Goal: Information Seeking & Learning: Learn about a topic

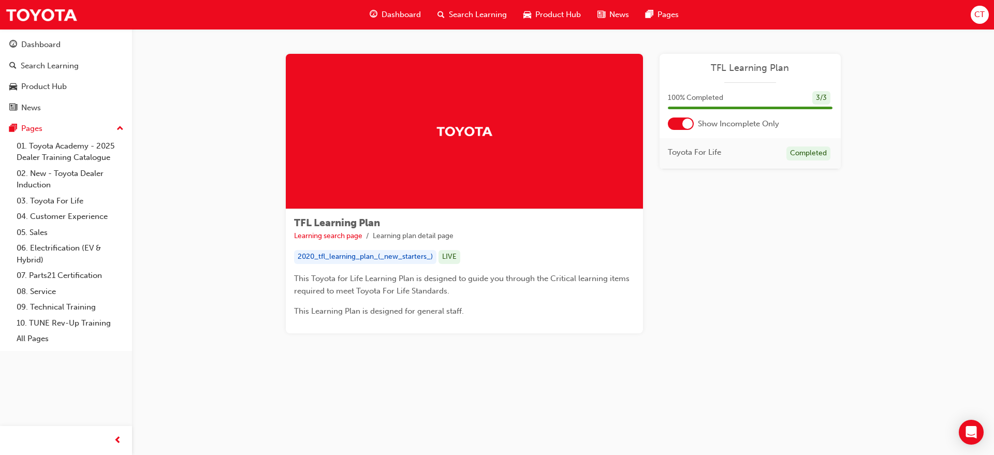
click at [412, 12] on span "Dashboard" at bounding box center [401, 15] width 39 height 12
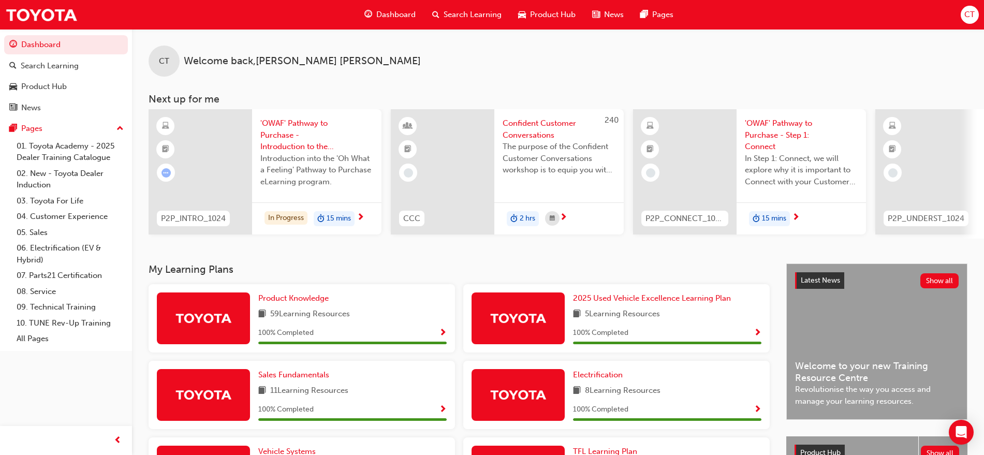
click at [888, 38] on div "CT Welcome back , [PERSON_NAME]" at bounding box center [558, 53] width 852 height 48
click at [454, 9] on span "Search Learning" at bounding box center [473, 15] width 58 height 12
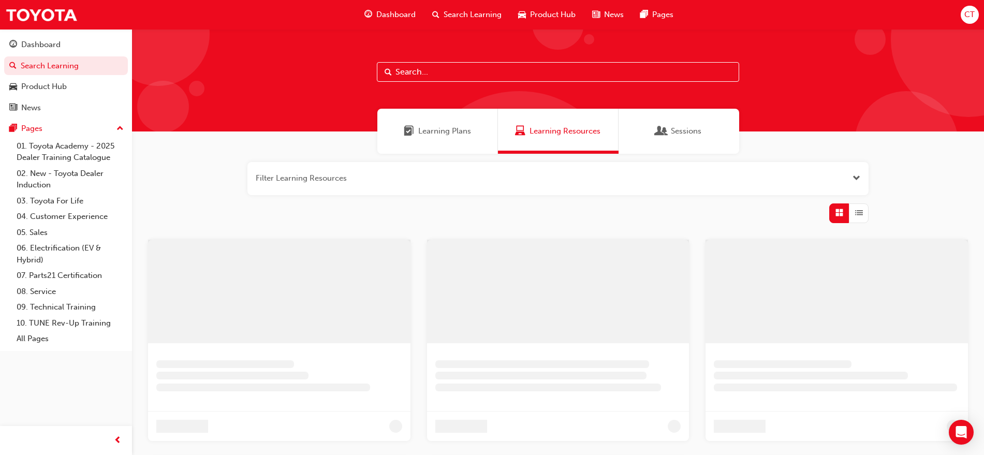
click at [428, 76] on input "text" at bounding box center [558, 72] width 362 height 20
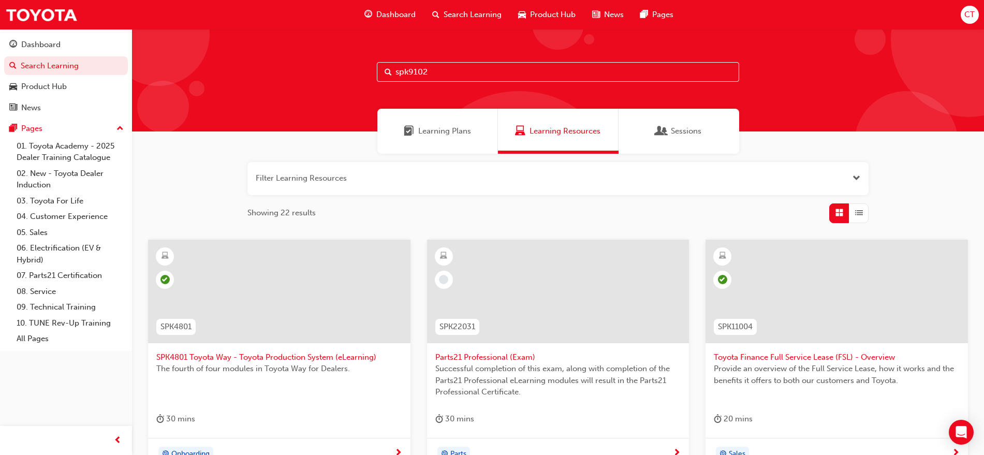
type input "spk9102"
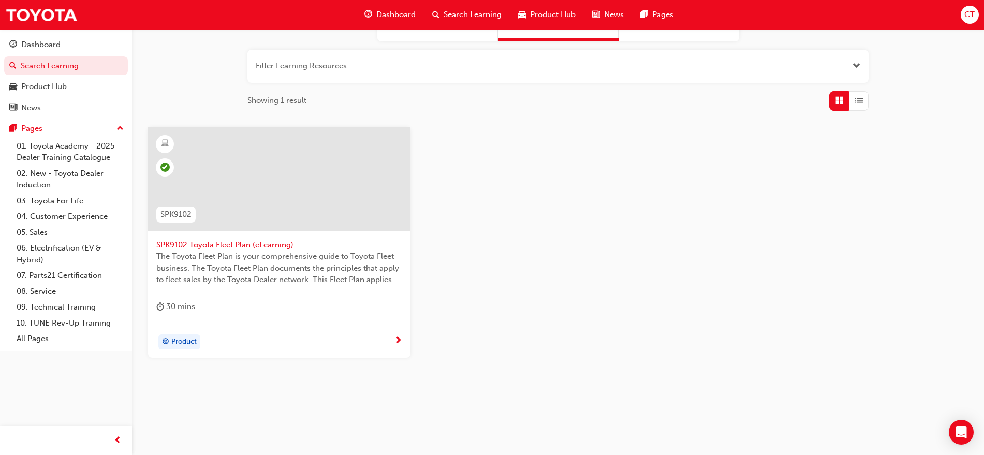
scroll to position [115, 0]
click at [391, 321] on div "SPK9102 Toyota Fleet Plan (eLearning) The Toyota Fleet Plan is your comprehensi…" at bounding box center [279, 223] width 262 height 198
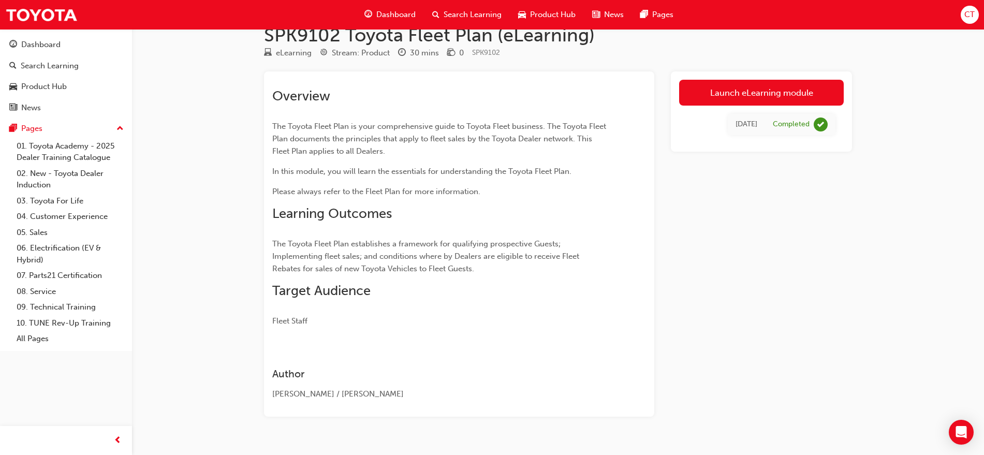
scroll to position [42, 0]
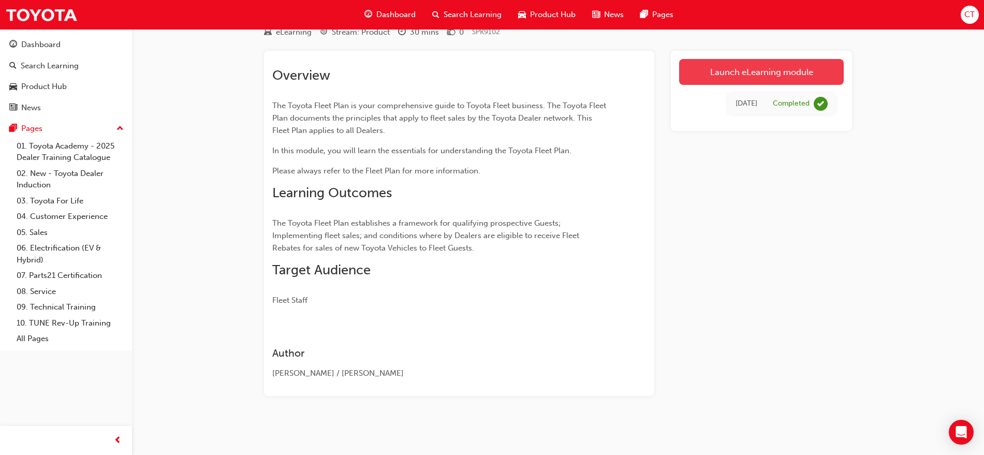
click at [718, 67] on link "Launch eLearning module" at bounding box center [761, 72] width 165 height 26
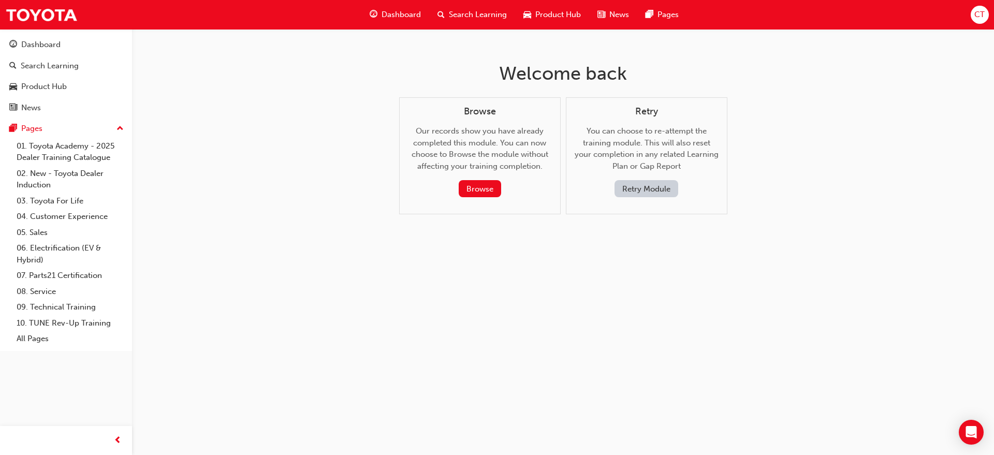
click at [656, 192] on button "Retry Module" at bounding box center [647, 188] width 64 height 17
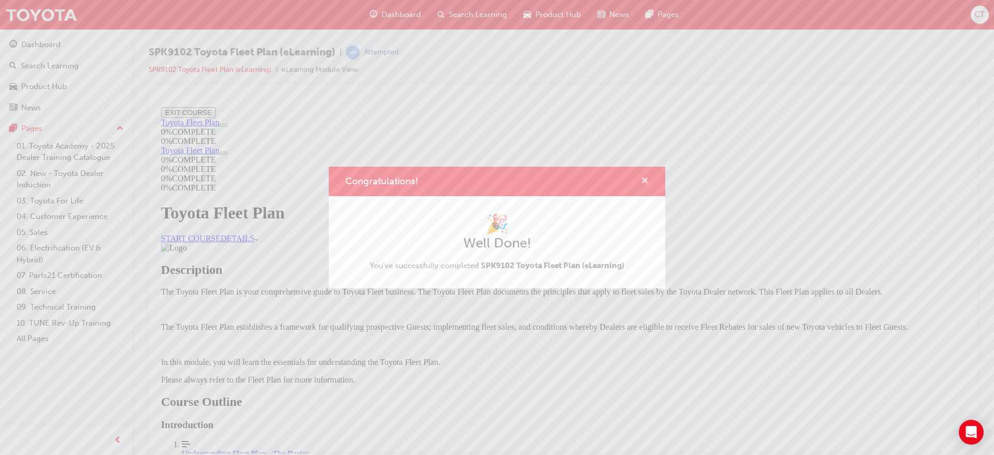
click at [645, 178] on span "cross-icon" at bounding box center [645, 181] width 8 height 9
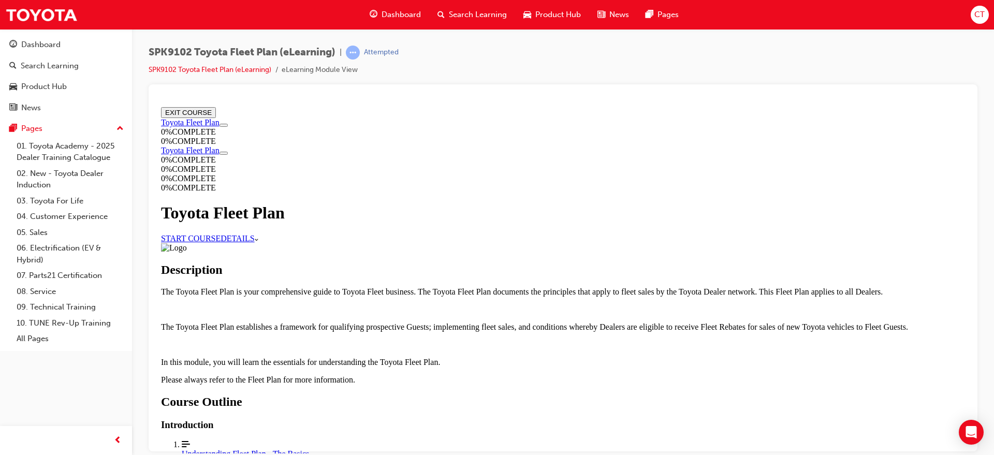
scroll to position [77, 0]
click at [221, 233] on link "START COURSE" at bounding box center [191, 237] width 60 height 9
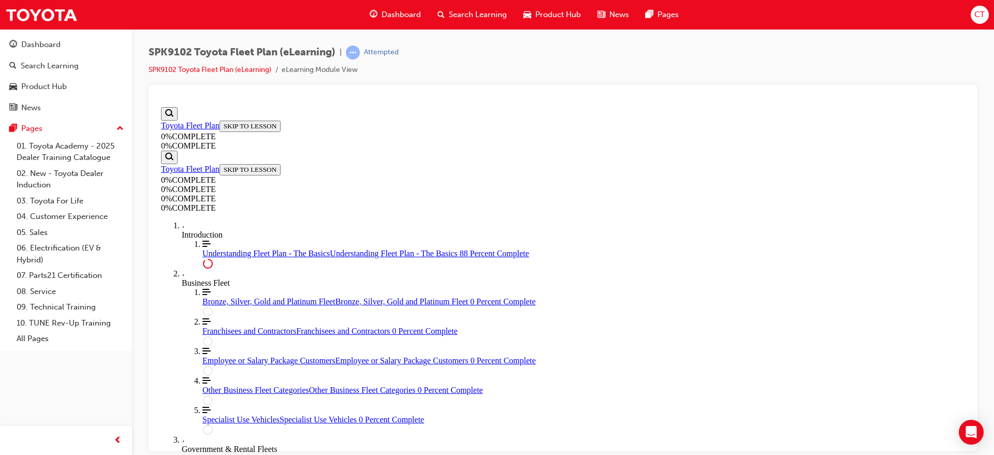
scroll to position [2375, 0]
drag, startPoint x: 622, startPoint y: 358, endPoint x: 640, endPoint y: 384, distance: 31.6
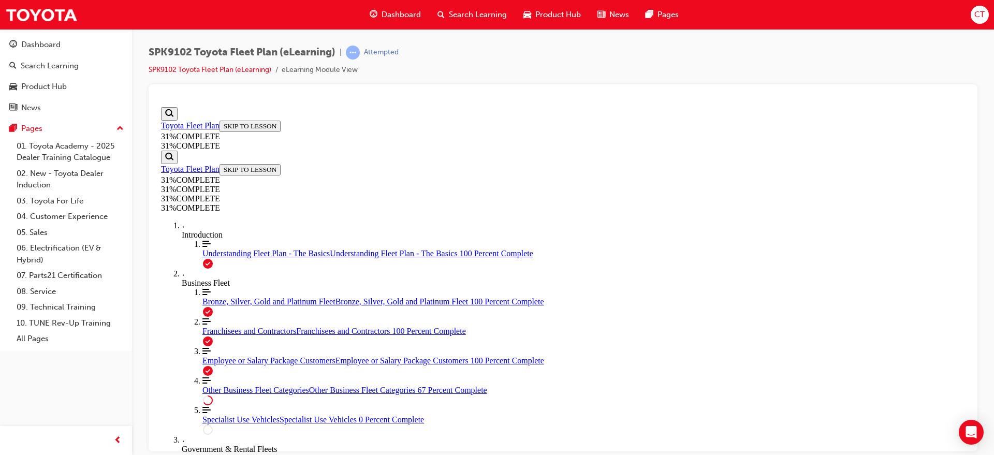
scroll to position [505, 0]
drag, startPoint x: 639, startPoint y: 377, endPoint x: 651, endPoint y: 386, distance: 15.5
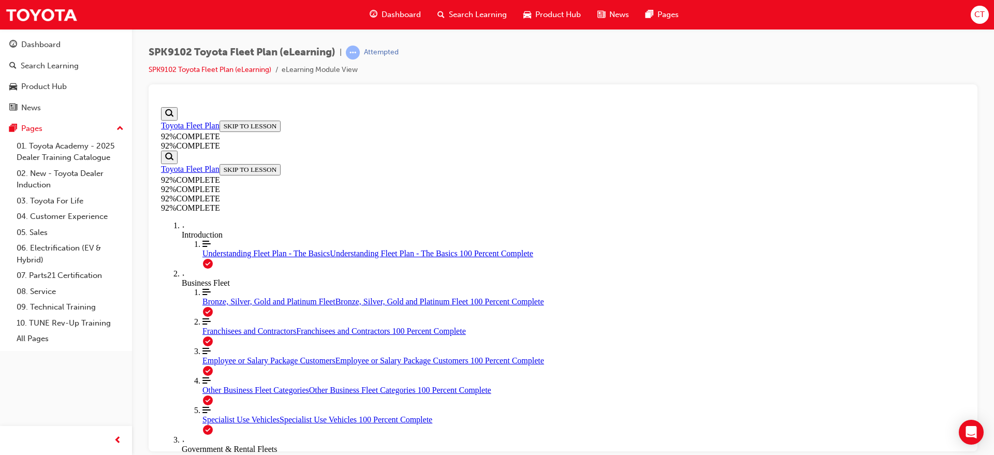
drag, startPoint x: 614, startPoint y: 324, endPoint x: 610, endPoint y: 317, distance: 8.1
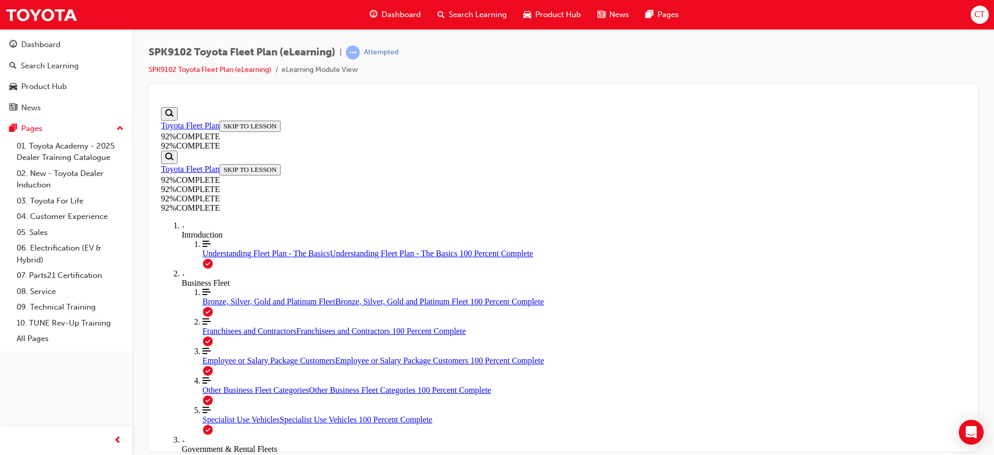
drag, startPoint x: 553, startPoint y: 264, endPoint x: 614, endPoint y: 351, distance: 106.4
drag, startPoint x: 588, startPoint y: 311, endPoint x: 625, endPoint y: 316, distance: 37.1
drag, startPoint x: 618, startPoint y: 275, endPoint x: 640, endPoint y: 275, distance: 21.8
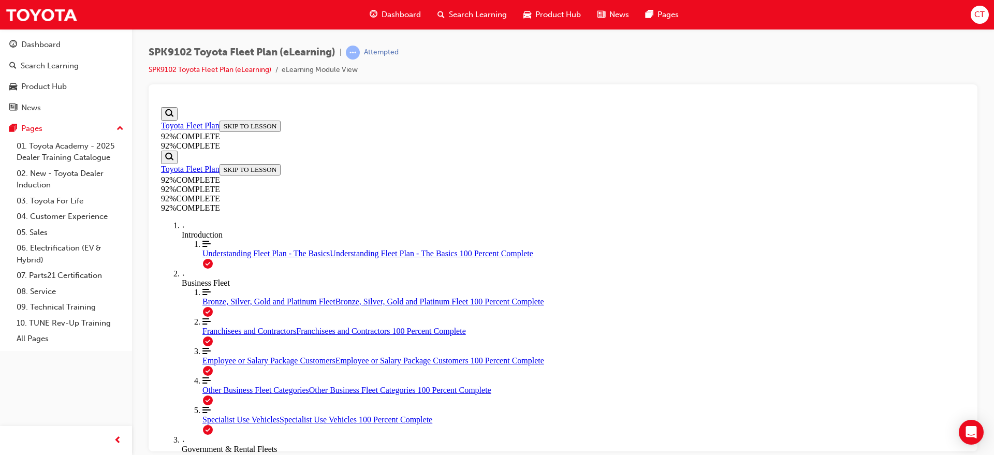
scroll to position [152, 0]
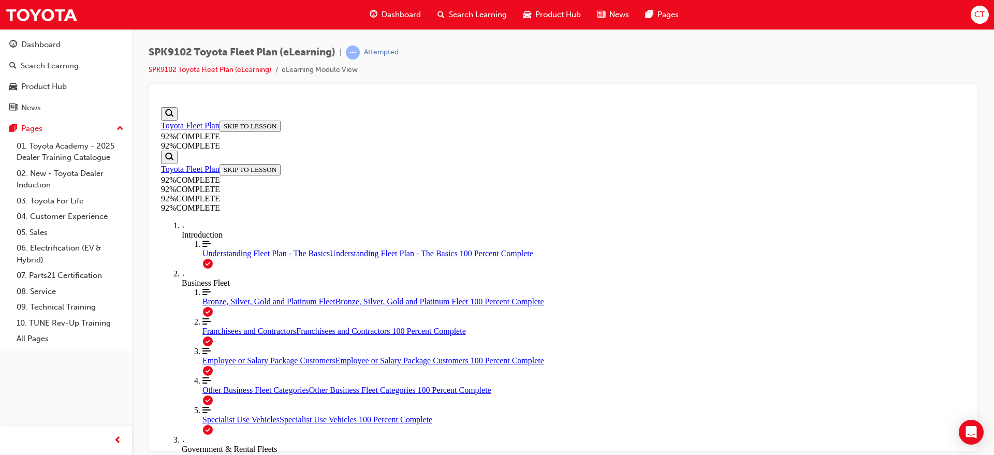
drag, startPoint x: 538, startPoint y: 317, endPoint x: 532, endPoint y: 316, distance: 5.8
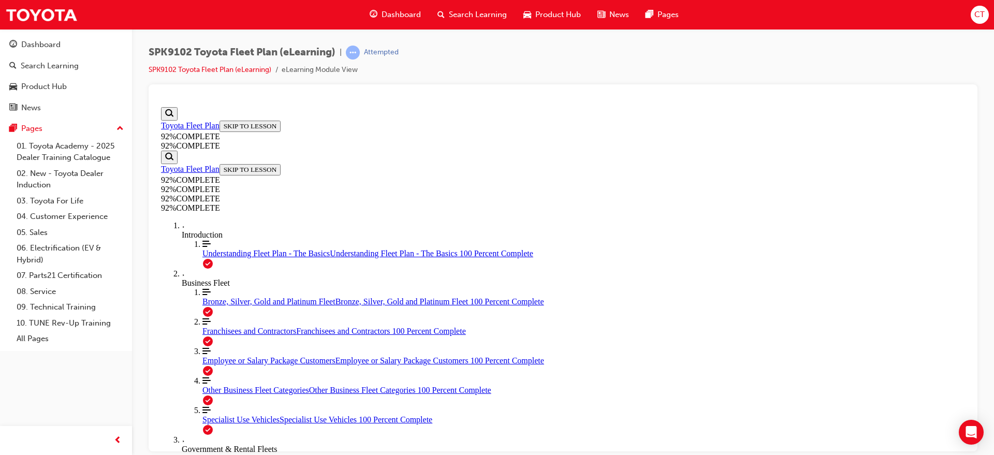
scroll to position [239, 0]
drag, startPoint x: 633, startPoint y: 426, endPoint x: 642, endPoint y: 414, distance: 14.7
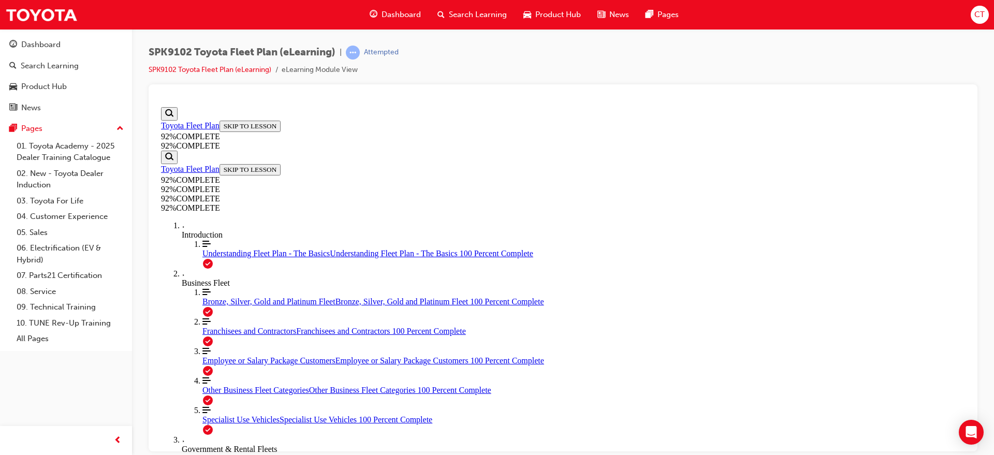
scroll to position [103, 0]
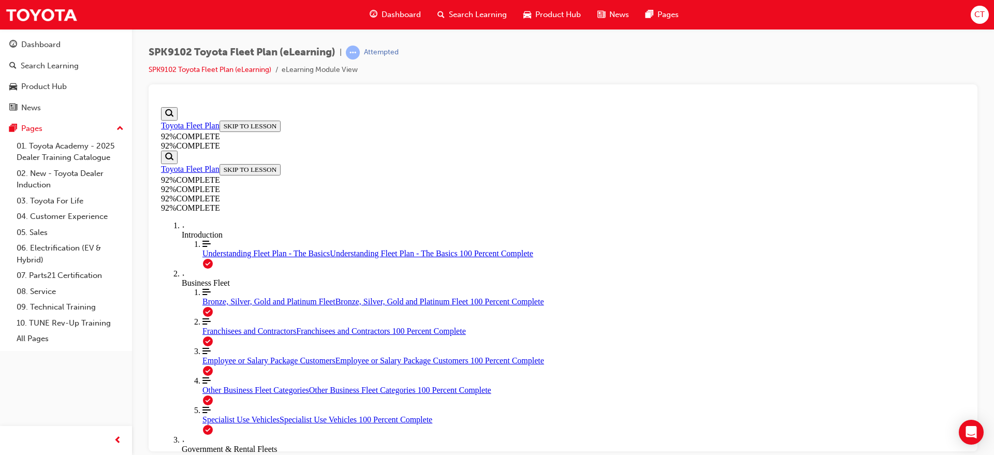
scroll to position [274, 0]
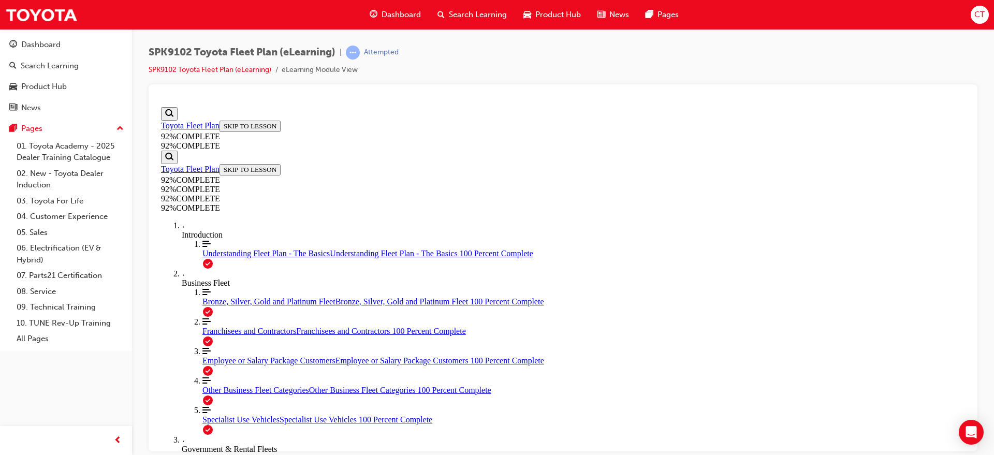
scroll to position [239, 0]
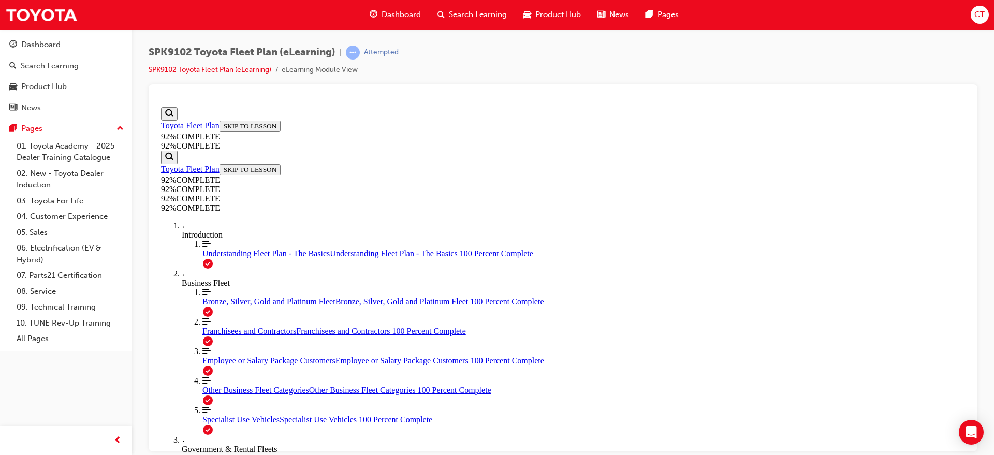
scroll to position [103, 0]
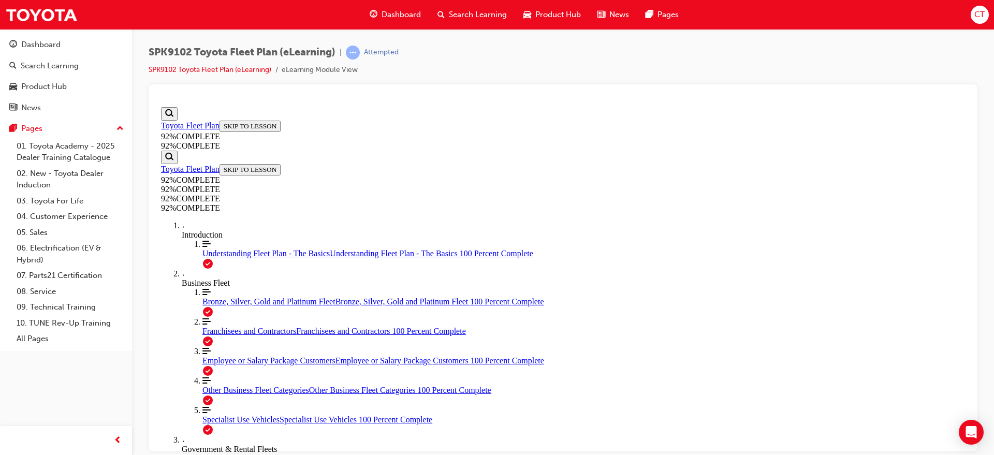
drag, startPoint x: 525, startPoint y: 250, endPoint x: 563, endPoint y: 250, distance: 38.3
drag, startPoint x: 548, startPoint y: 254, endPoint x: 561, endPoint y: 284, distance: 32.7
drag, startPoint x: 538, startPoint y: 346, endPoint x: 549, endPoint y: 339, distance: 12.8
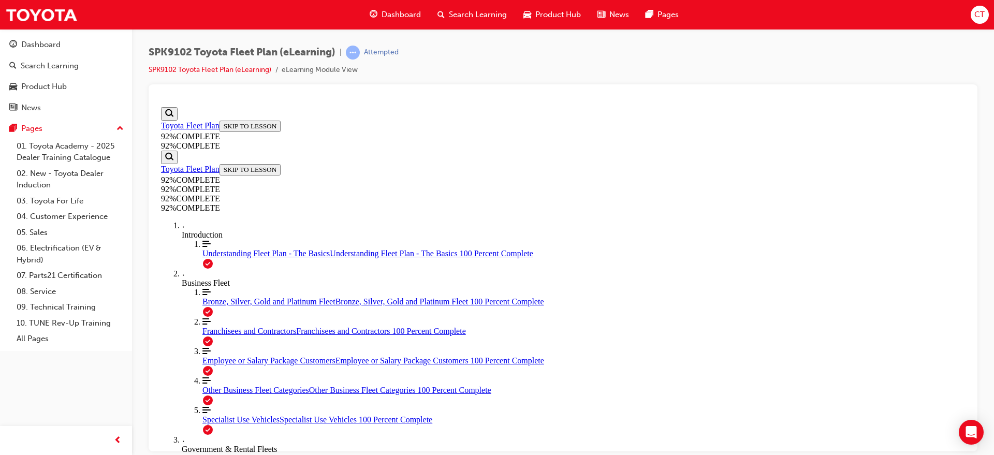
drag, startPoint x: 551, startPoint y: 337, endPoint x: 580, endPoint y: 303, distance: 44.4
drag, startPoint x: 549, startPoint y: 343, endPoint x: 573, endPoint y: 241, distance: 105.1
drag, startPoint x: 559, startPoint y: 332, endPoint x: 614, endPoint y: 273, distance: 80.2
drag, startPoint x: 616, startPoint y: 264, endPoint x: 583, endPoint y: 323, distance: 67.4
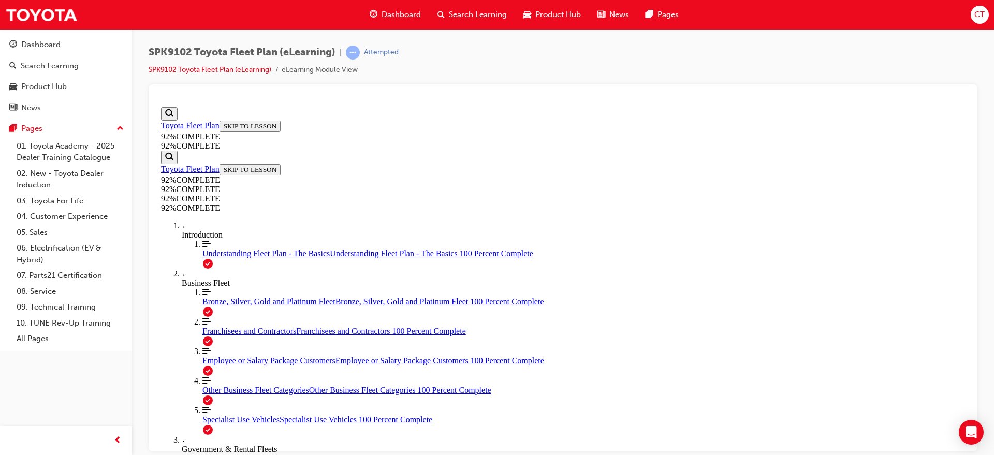
drag, startPoint x: 576, startPoint y: 345, endPoint x: 643, endPoint y: 239, distance: 125.2
drag, startPoint x: 521, startPoint y: 243, endPoint x: 533, endPoint y: 248, distance: 12.8
drag, startPoint x: 524, startPoint y: 331, endPoint x: 614, endPoint y: 330, distance: 89.6
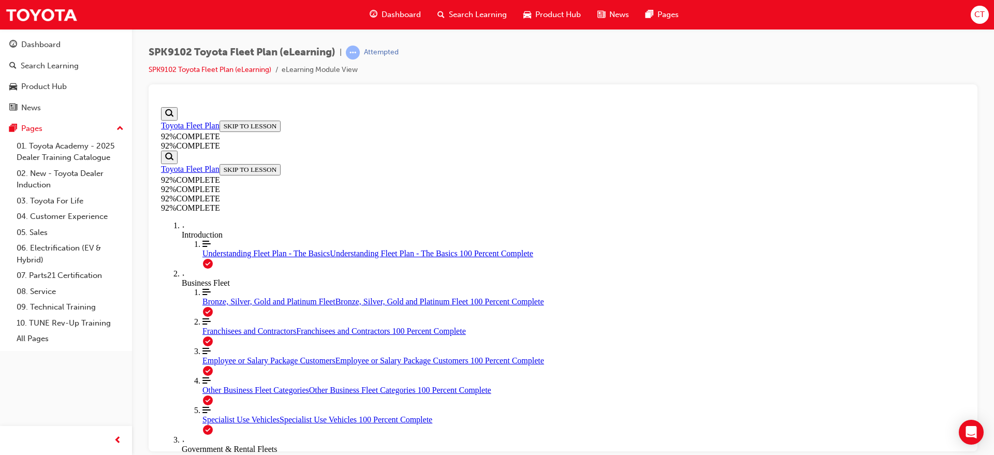
drag, startPoint x: 586, startPoint y: 284, endPoint x: 590, endPoint y: 246, distance: 37.5
drag, startPoint x: 578, startPoint y: 278, endPoint x: 617, endPoint y: 293, distance: 41.4
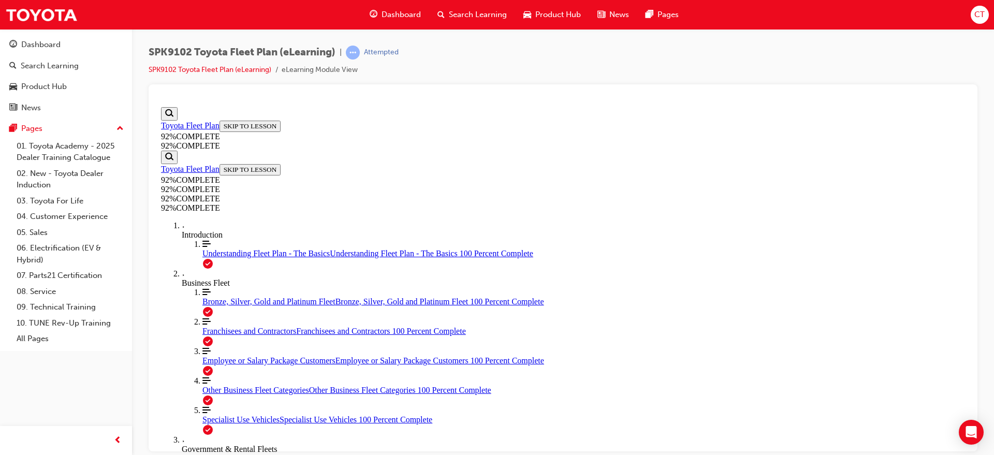
scroll to position [38, 0]
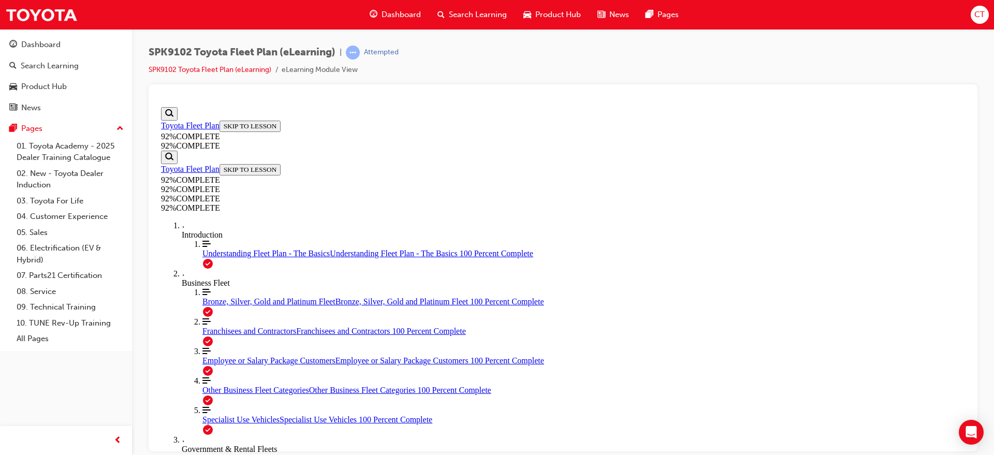
drag, startPoint x: 626, startPoint y: 399, endPoint x: 630, endPoint y: 408, distance: 10.7
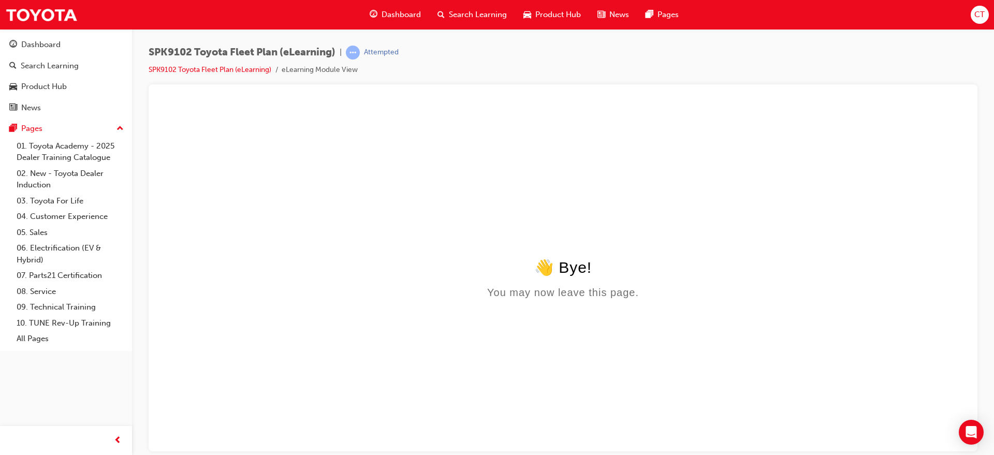
scroll to position [0, 0]
click at [539, 274] on div "👋 Bye!" at bounding box center [563, 267] width 804 height 18
click at [293, 54] on span "SPK9102 Toyota Fleet Plan (eLearning)" at bounding box center [242, 53] width 187 height 12
drag, startPoint x: 396, startPoint y: 51, endPoint x: 197, endPoint y: 97, distance: 204.1
click at [396, 51] on div "Attempted" at bounding box center [381, 53] width 35 height 10
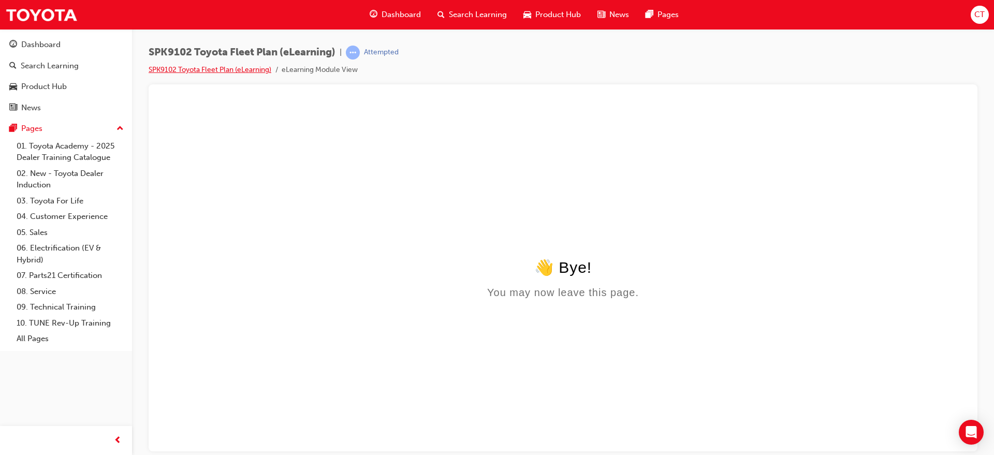
click at [188, 71] on link "SPK9102 Toyota Fleet Plan (eLearning)" at bounding box center [210, 69] width 123 height 9
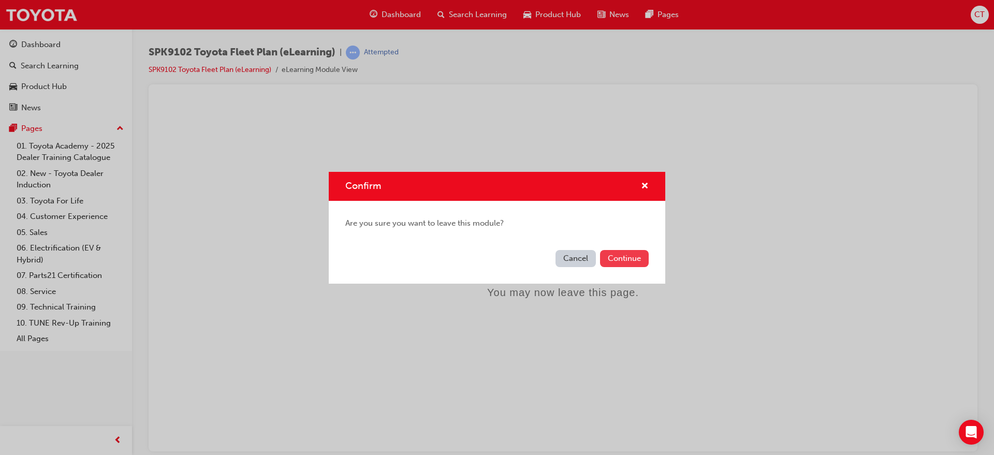
click at [633, 262] on button "Continue" at bounding box center [624, 258] width 49 height 17
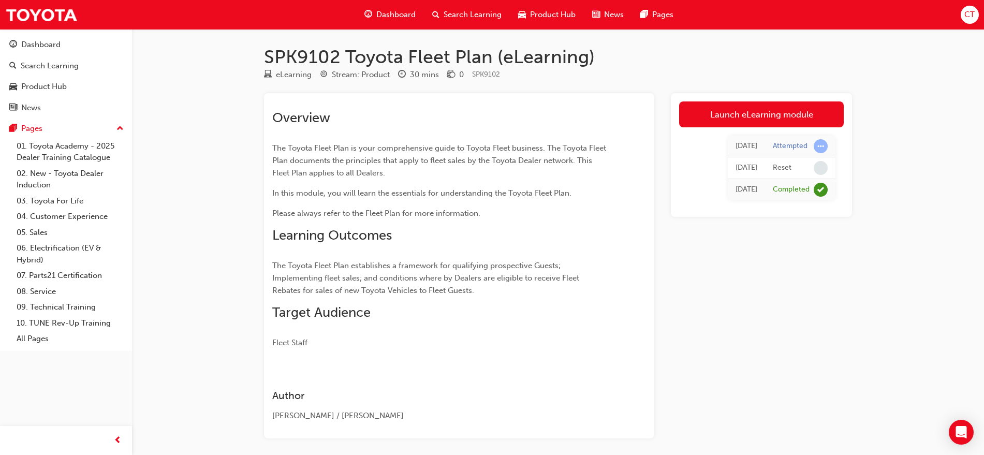
drag, startPoint x: 759, startPoint y: 170, endPoint x: 786, endPoint y: 167, distance: 27.6
click at [776, 169] on tr "[DATE] Reset" at bounding box center [782, 168] width 108 height 22
click at [786, 167] on div "Reset" at bounding box center [782, 168] width 19 height 10
click at [728, 158] on td "[DATE]" at bounding box center [746, 168] width 37 height 22
drag, startPoint x: 721, startPoint y: 145, endPoint x: 796, endPoint y: 147, distance: 75.6
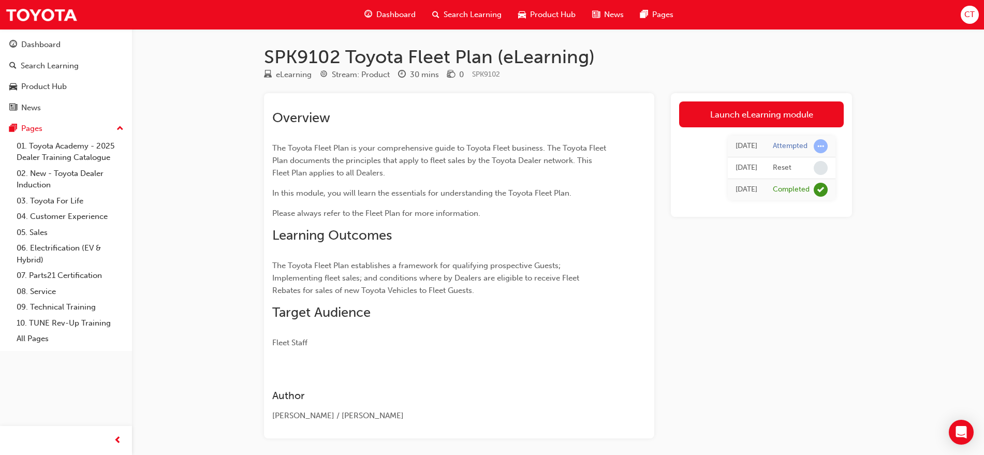
click at [781, 147] on tr "[DATE] Attempted" at bounding box center [782, 147] width 108 height 22
drag, startPoint x: 821, startPoint y: 146, endPoint x: 789, endPoint y: 127, distance: 36.7
click at [823, 146] on span "learningRecordVerb_ATTEMPT-icon" at bounding box center [821, 146] width 14 height 14
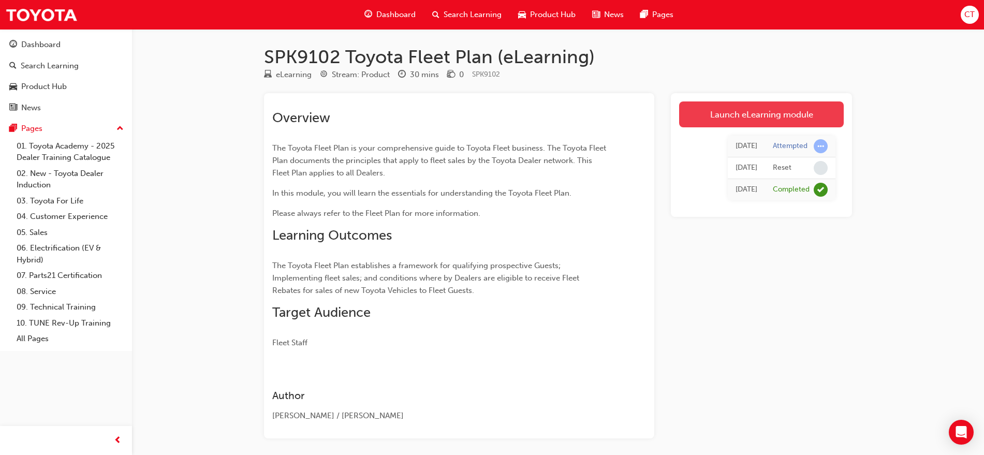
click at [784, 122] on link "Launch eLearning module" at bounding box center [761, 114] width 165 height 26
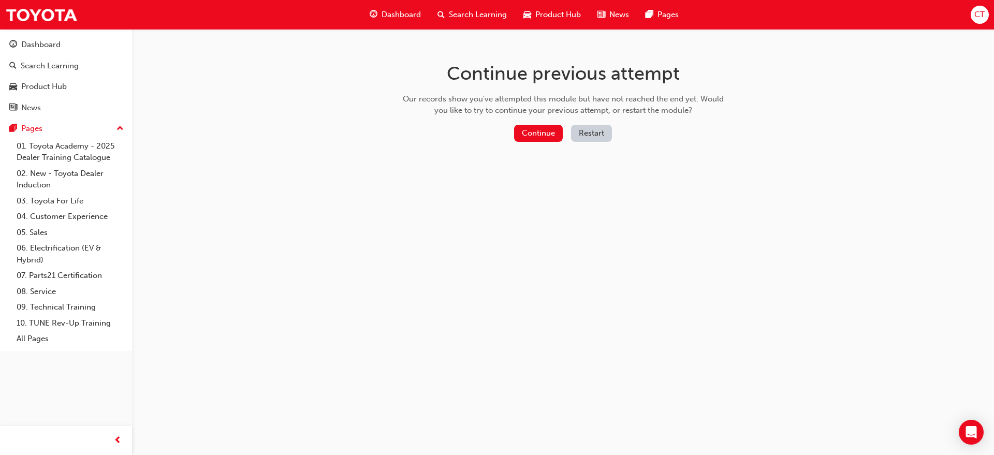
click at [584, 135] on button "Restart" at bounding box center [591, 133] width 41 height 17
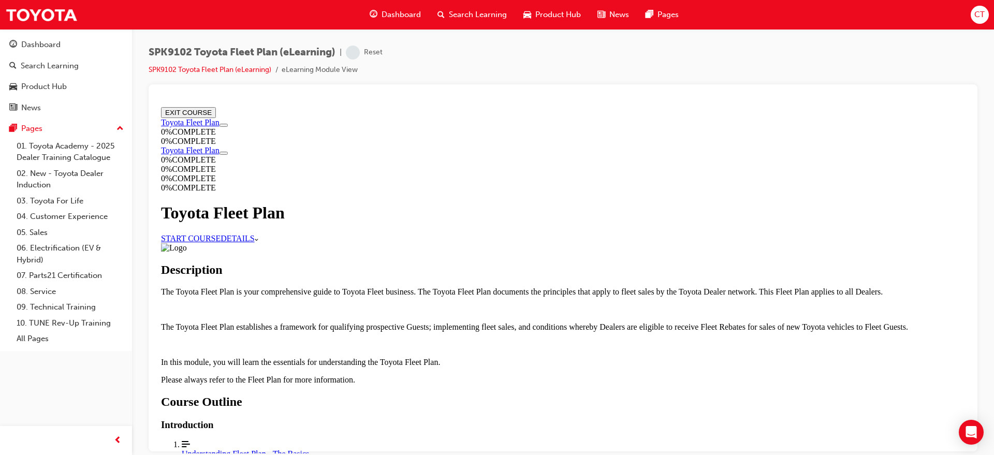
scroll to position [789, 0]
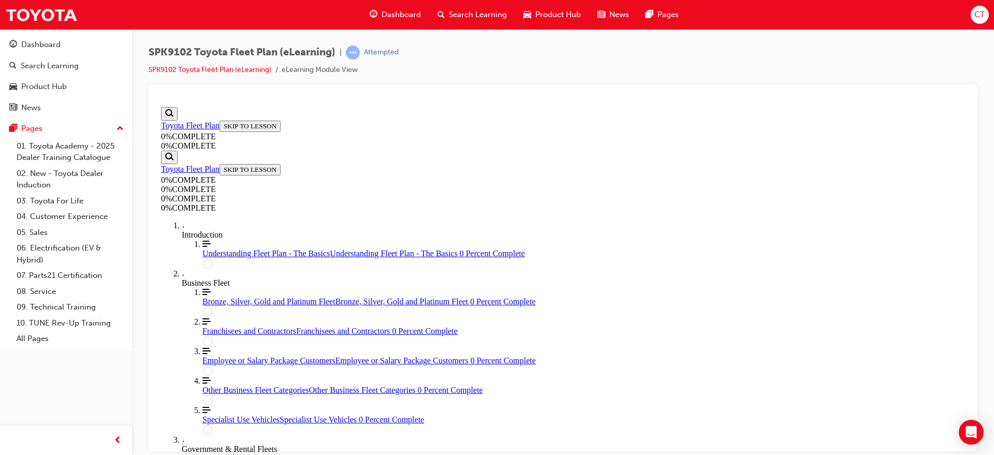
scroll to position [259, 0]
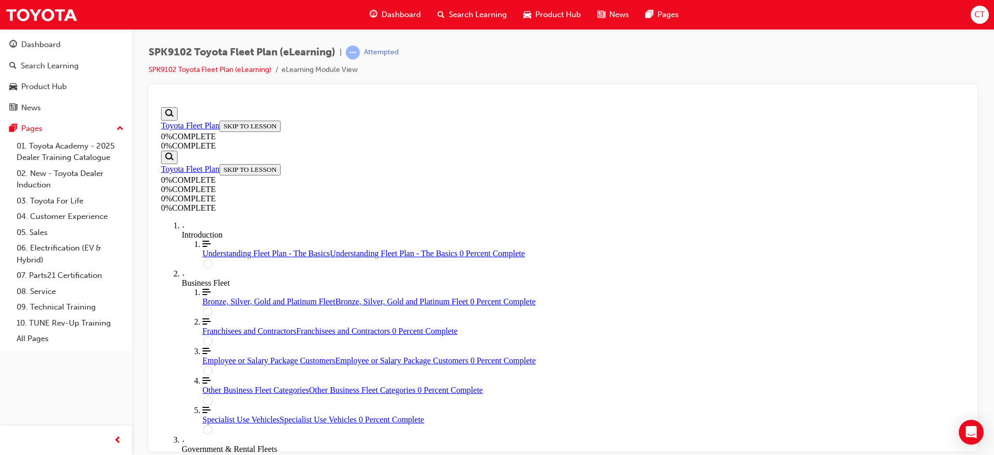
scroll to position [69, 0]
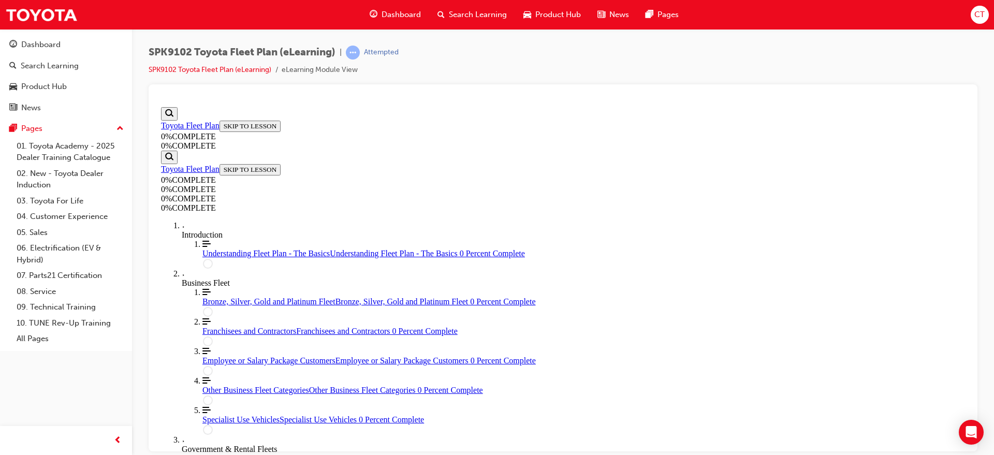
drag, startPoint x: 575, startPoint y: 295, endPoint x: 616, endPoint y: 247, distance: 63.2
drag, startPoint x: 581, startPoint y: 346, endPoint x: 633, endPoint y: 304, distance: 66.6
drag, startPoint x: 537, startPoint y: 333, endPoint x: 591, endPoint y: 333, distance: 53.8
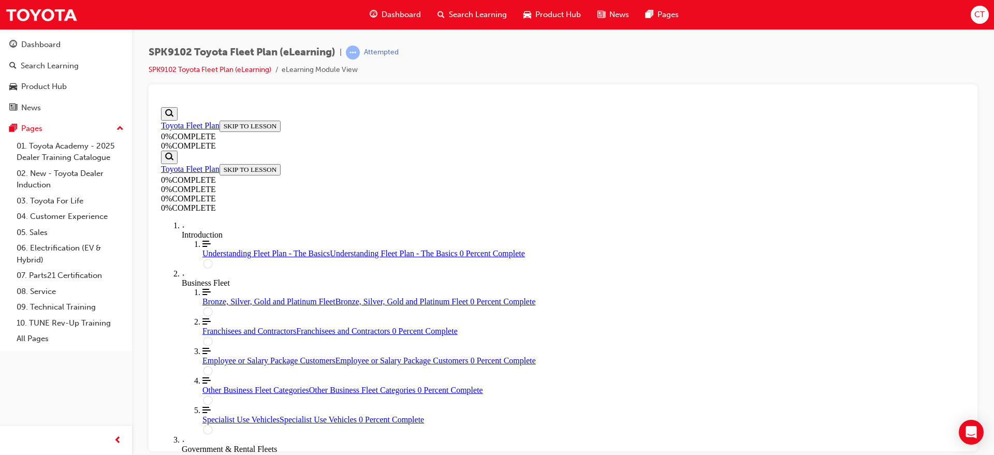
drag, startPoint x: 561, startPoint y: 323, endPoint x: 583, endPoint y: 332, distance: 24.1
drag, startPoint x: 630, startPoint y: 374, endPoint x: 628, endPoint y: 385, distance: 10.5
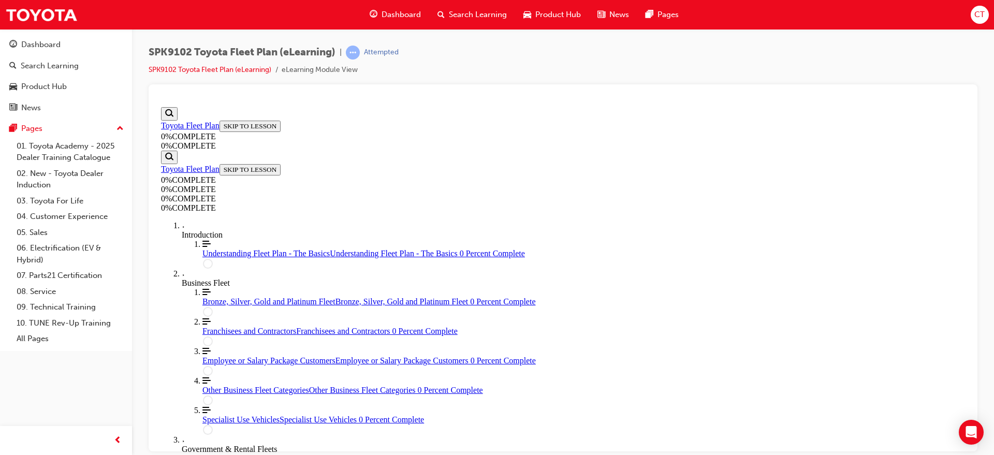
scroll to position [239, 0]
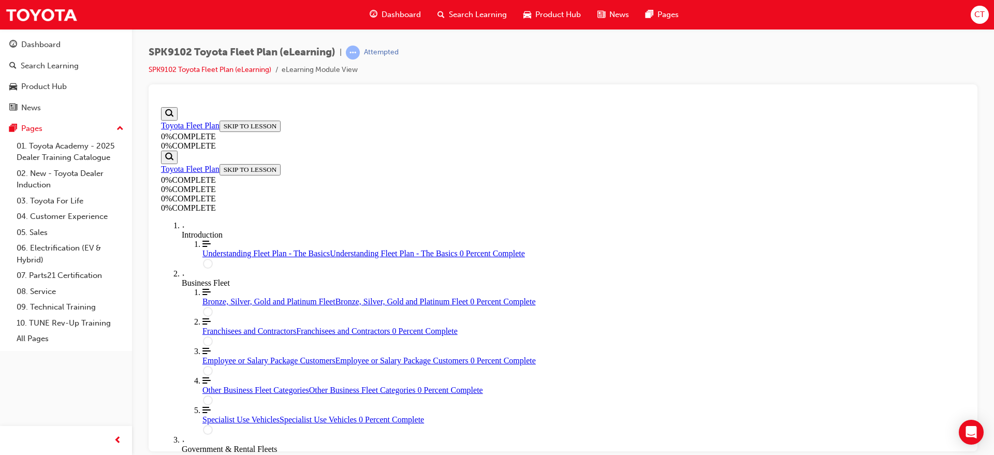
scroll to position [162, 0]
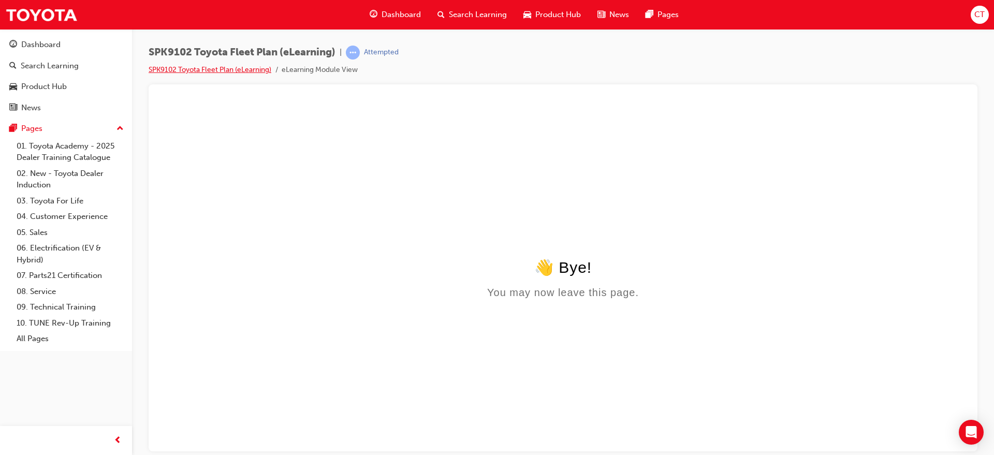
click at [239, 70] on link "SPK9102 Toyota Fleet Plan (eLearning)" at bounding box center [210, 69] width 123 height 9
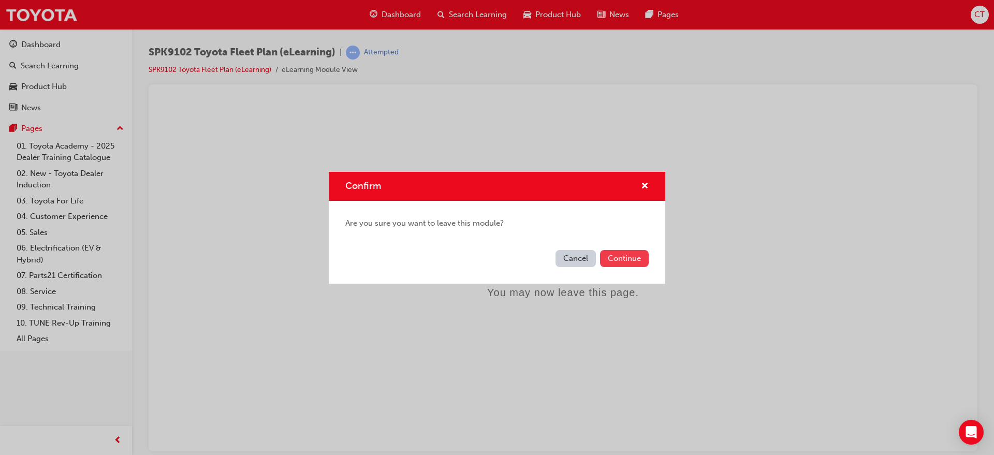
click at [629, 266] on button "Continue" at bounding box center [624, 258] width 49 height 17
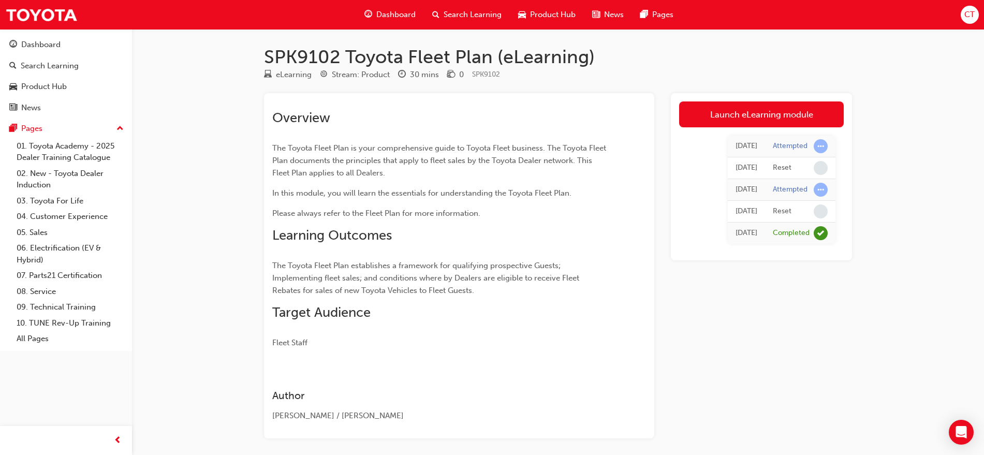
click at [854, 195] on div "SPK9102 Toyota Fleet Plan (eLearning) eLearning Stream: Product 30 mins 0 SPK91…" at bounding box center [557, 259] width 621 height 426
click at [788, 144] on div "Attempted" at bounding box center [790, 146] width 35 height 10
drag, startPoint x: 734, startPoint y: 142, endPoint x: 809, endPoint y: 142, distance: 75.6
click at [738, 142] on div "[DATE]" at bounding box center [747, 146] width 22 height 12
click at [825, 148] on span "learningRecordVerb_ATTEMPT-icon" at bounding box center [821, 146] width 14 height 14
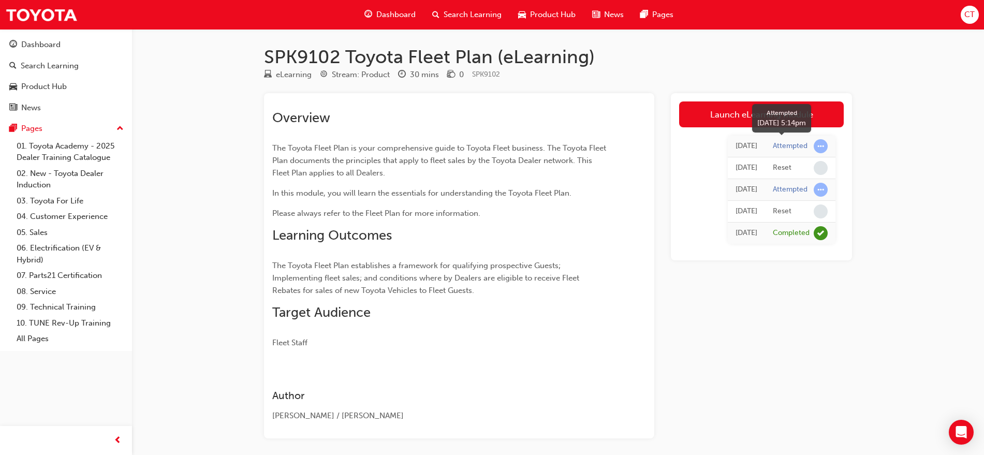
click at [825, 148] on span "learningRecordVerb_ATTEMPT-icon" at bounding box center [821, 146] width 14 height 14
click at [738, 145] on div "[DATE]" at bounding box center [747, 146] width 22 height 12
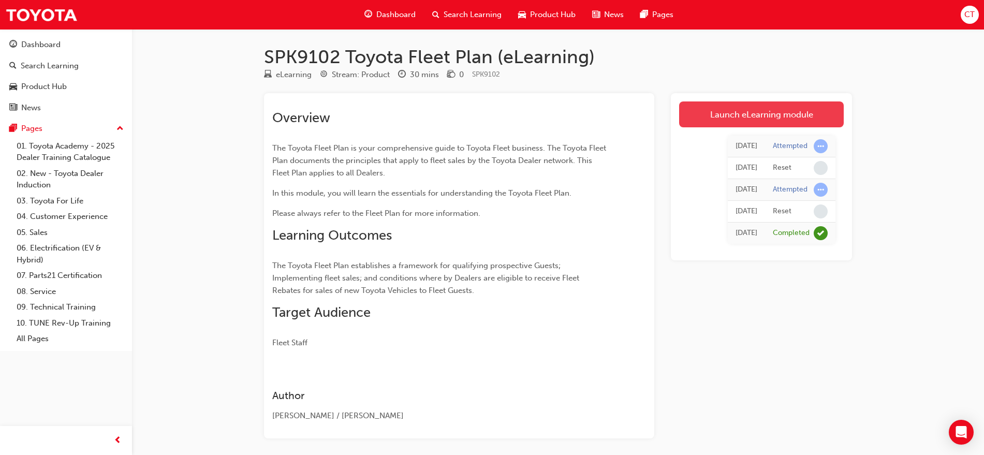
click at [762, 120] on link "Launch eLearning module" at bounding box center [761, 114] width 165 height 26
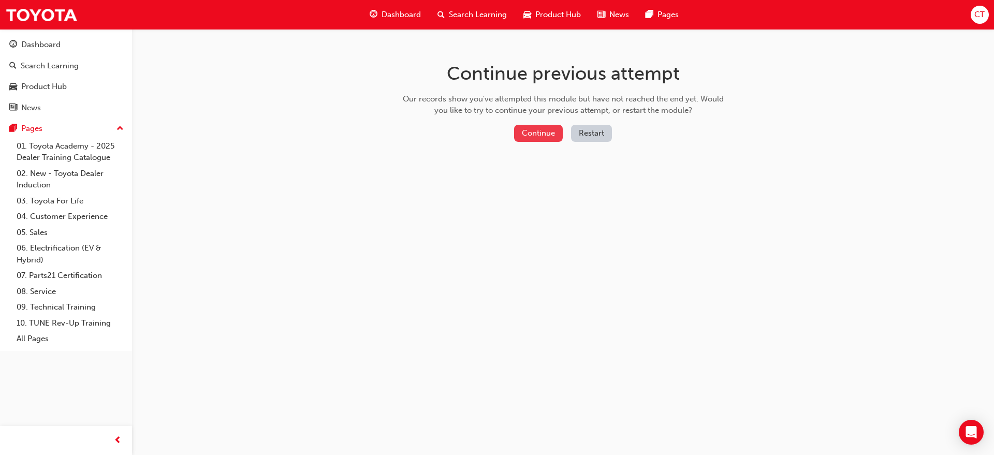
click at [551, 137] on button "Continue" at bounding box center [538, 133] width 49 height 17
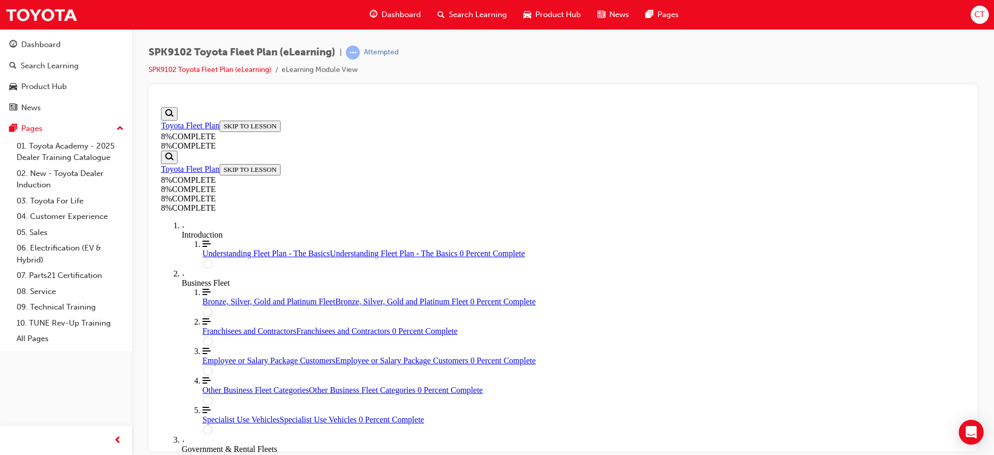
scroll to position [185, 0]
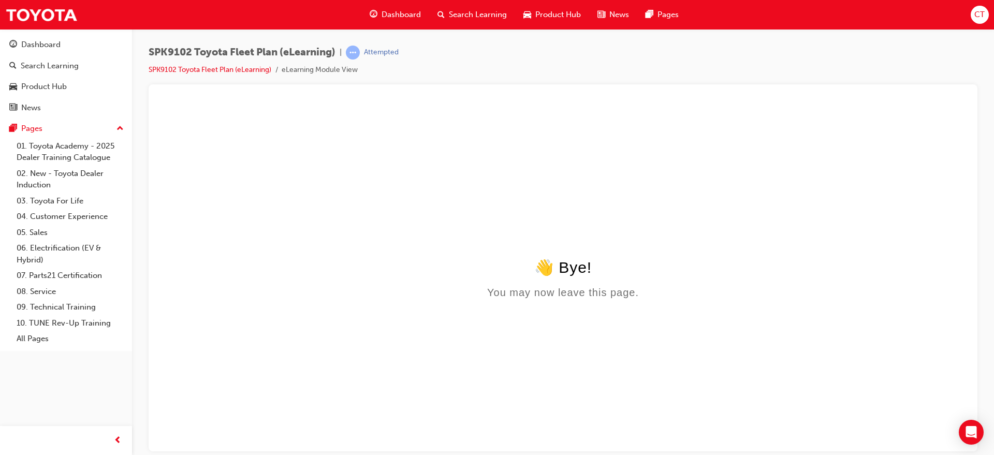
scroll to position [0, 0]
click html "👋 Bye! You may now leave this page."
click at [247, 69] on link "SPK9102 Toyota Fleet Plan (eLearning)" at bounding box center [210, 69] width 123 height 9
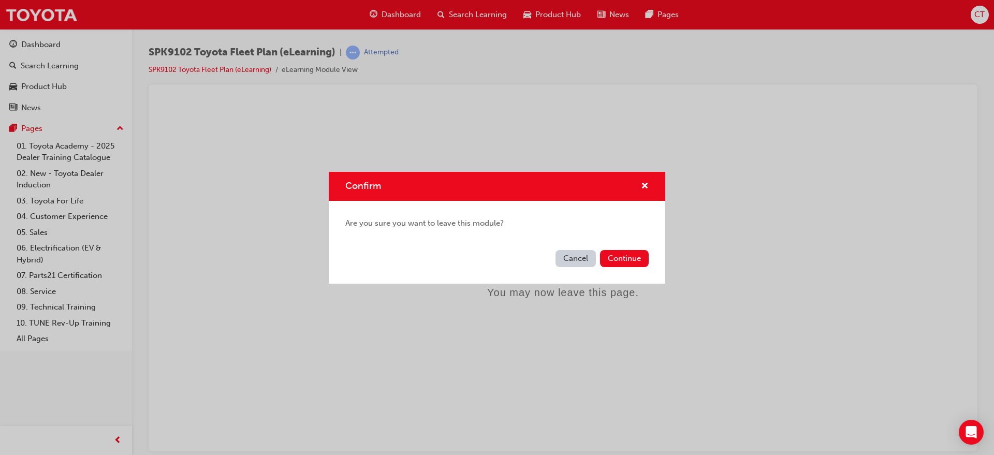
click at [592, 259] on button "Cancel" at bounding box center [576, 258] width 40 height 17
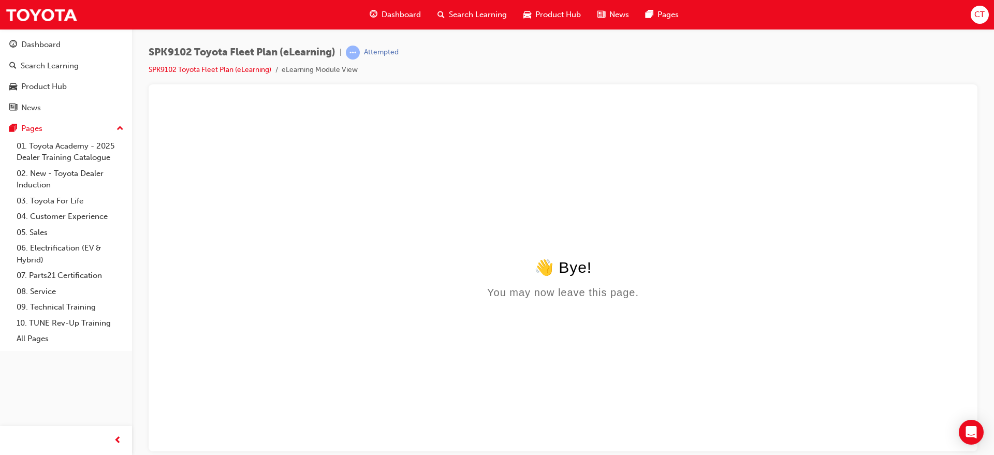
click at [304, 74] on li "eLearning Module View" at bounding box center [320, 70] width 76 height 12
click at [244, 69] on link "SPK9102 Toyota Fleet Plan (eLearning)" at bounding box center [210, 69] width 123 height 9
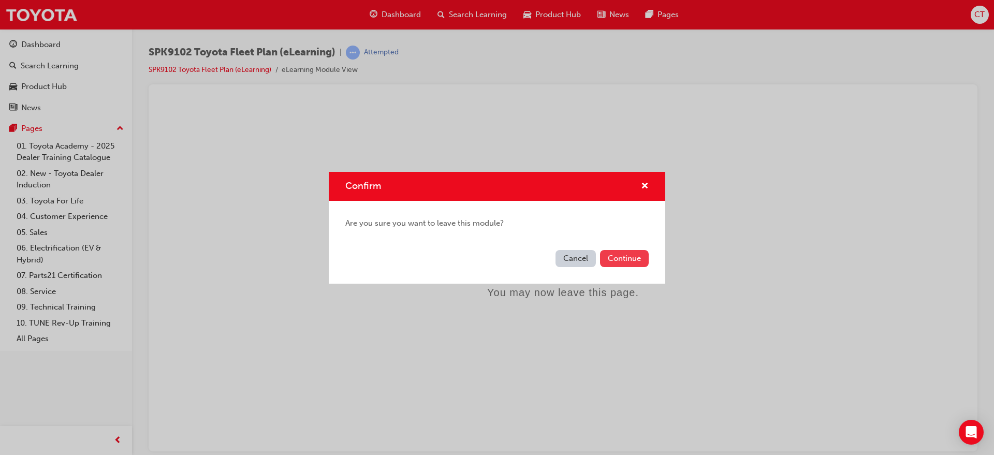
click at [626, 255] on button "Continue" at bounding box center [624, 258] width 49 height 17
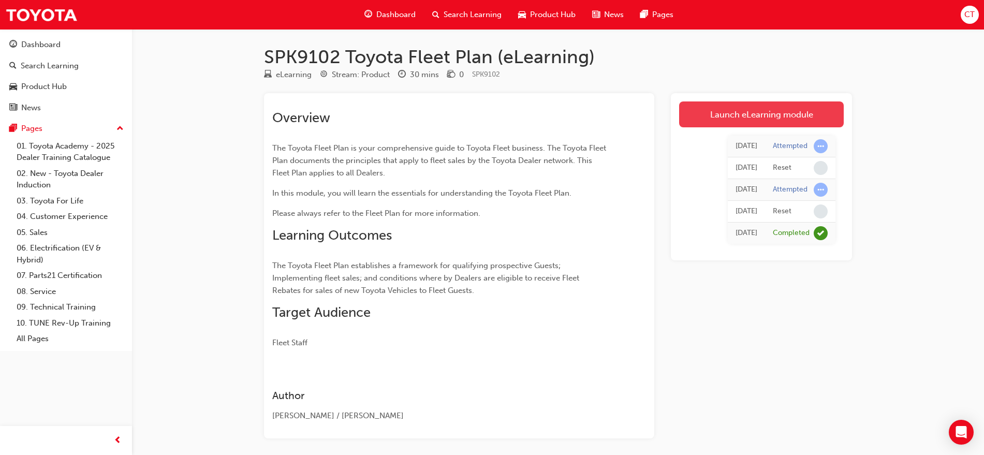
click at [823, 116] on link "Launch eLearning module" at bounding box center [761, 114] width 165 height 26
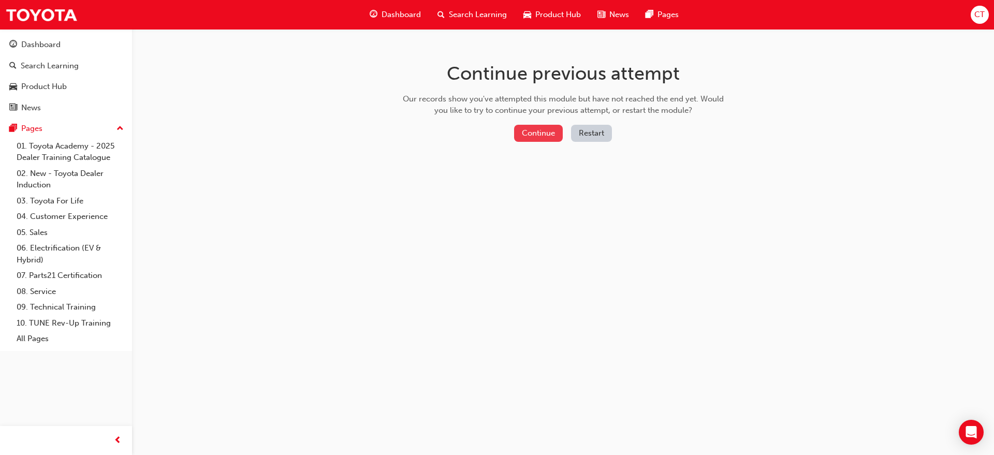
click at [554, 131] on button "Continue" at bounding box center [538, 133] width 49 height 17
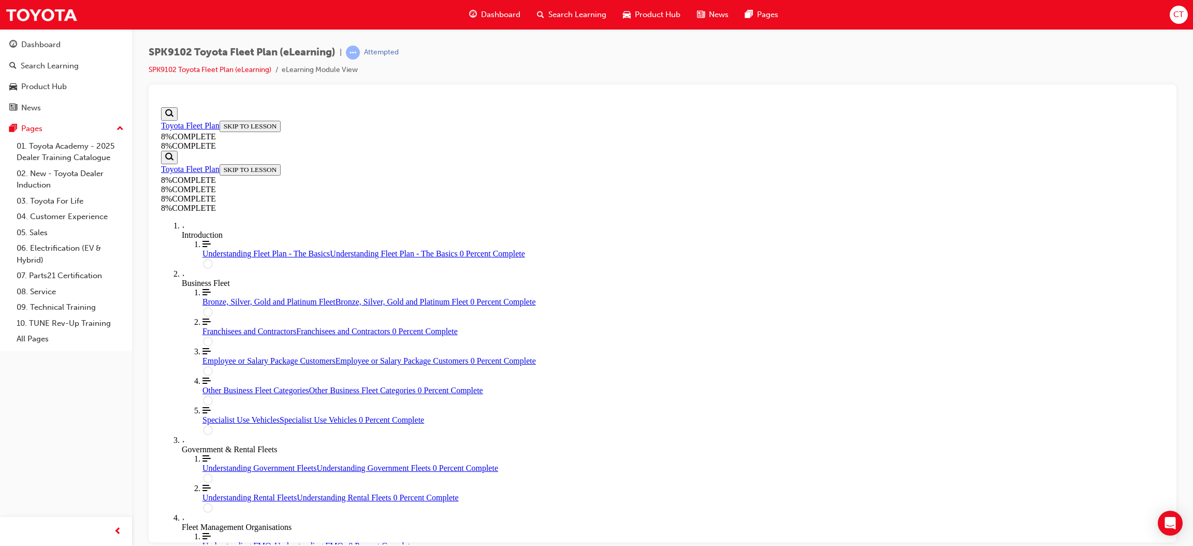
click at [233, 256] on span "Understanding Fleet Plan - The Basics" at bounding box center [265, 253] width 127 height 9
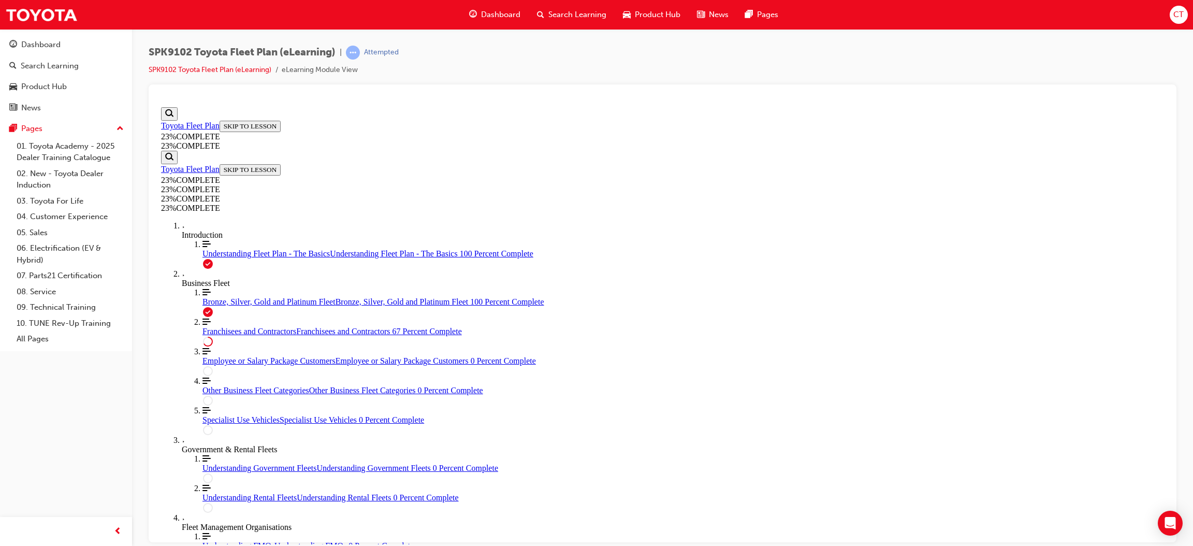
scroll to position [317, 0]
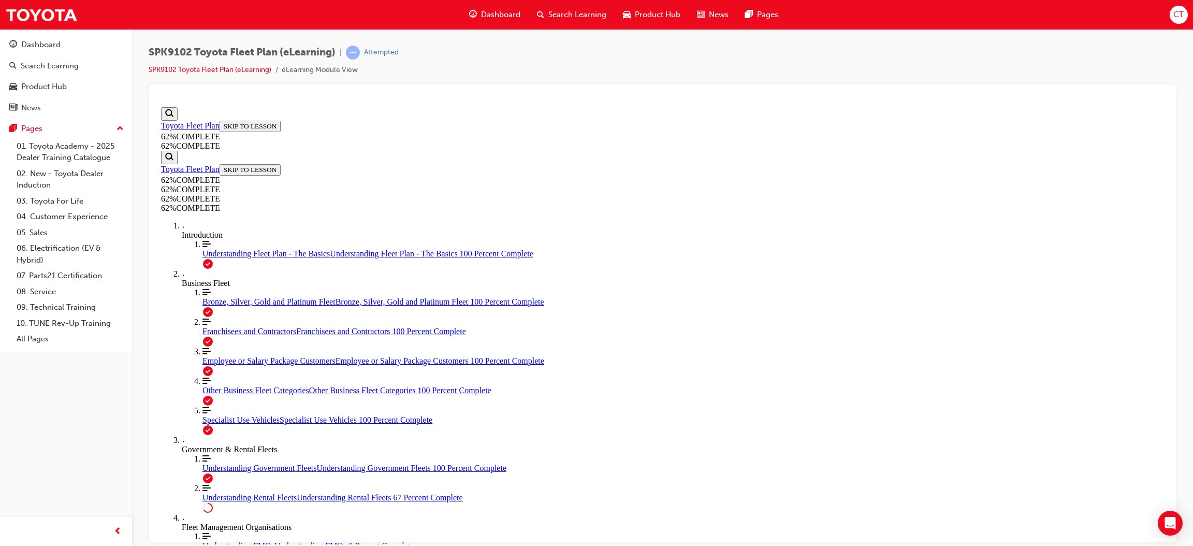
scroll to position [390, 0]
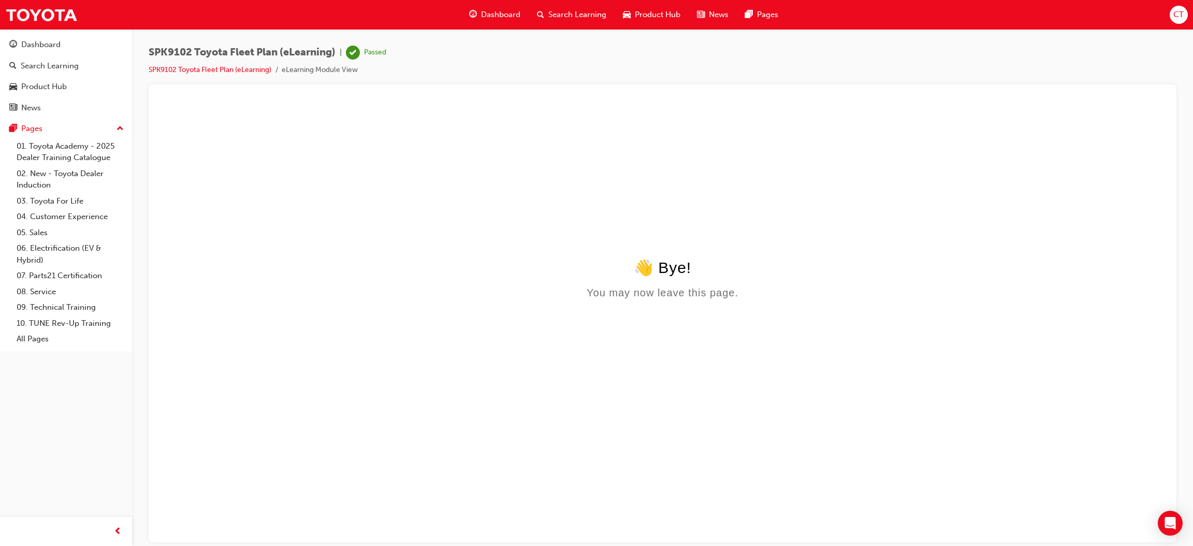
click at [207, 64] on li "SPK9102 Toyota Fleet Plan (eLearning)" at bounding box center [215, 70] width 133 height 12
click at [209, 67] on link "SPK9102 Toyota Fleet Plan (eLearning)" at bounding box center [210, 69] width 123 height 9
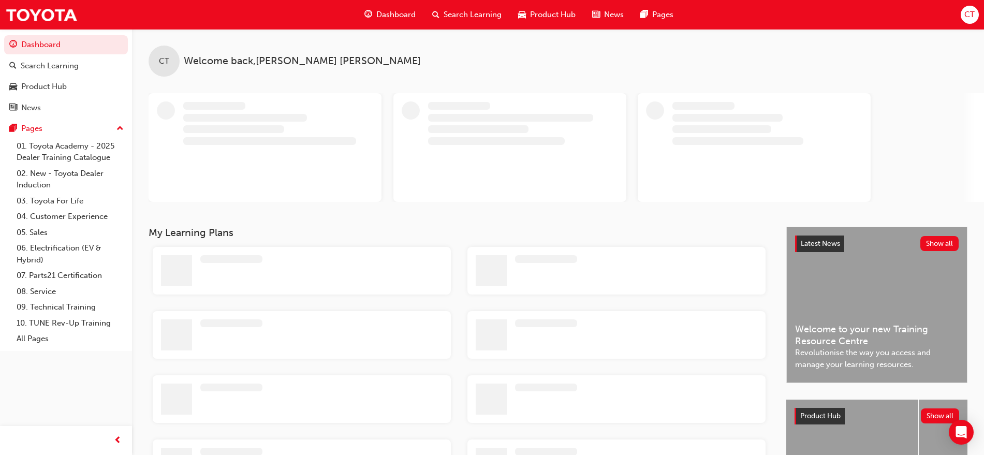
click at [455, 18] on span "Search Learning" at bounding box center [473, 15] width 58 height 12
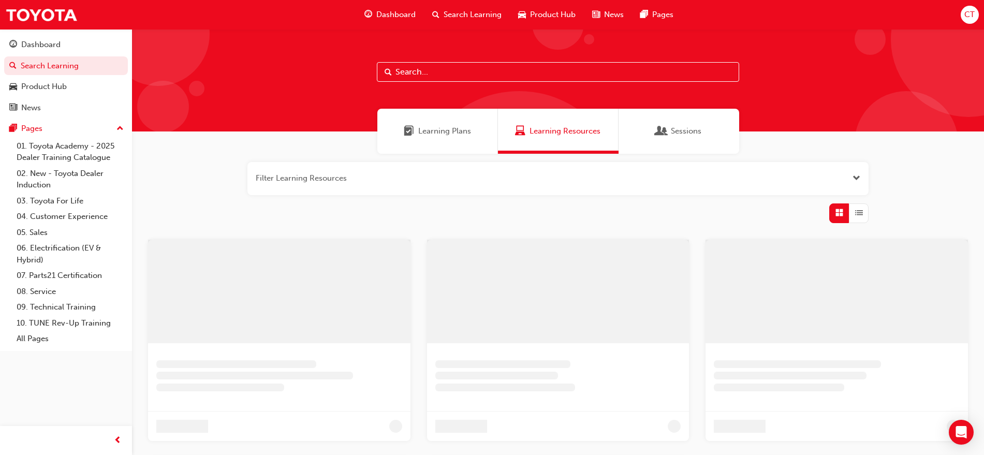
click at [436, 74] on input "text" at bounding box center [558, 72] width 362 height 20
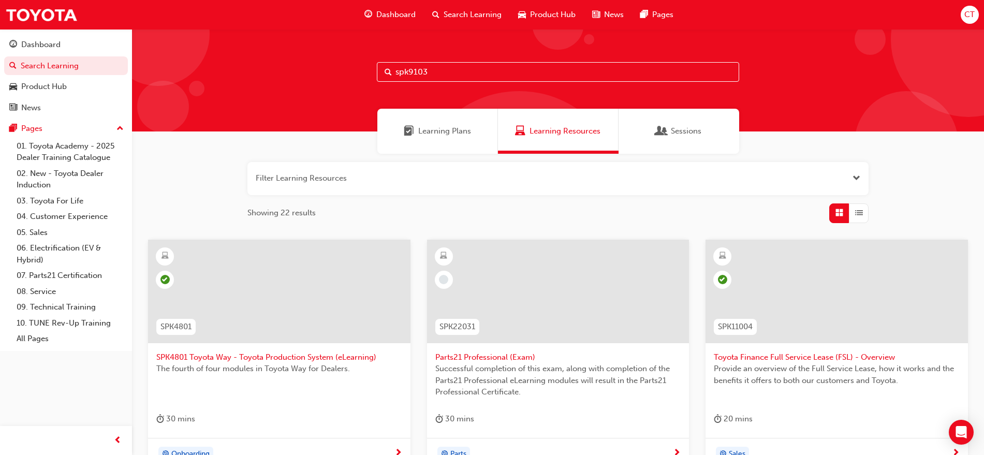
type input "spk9103"
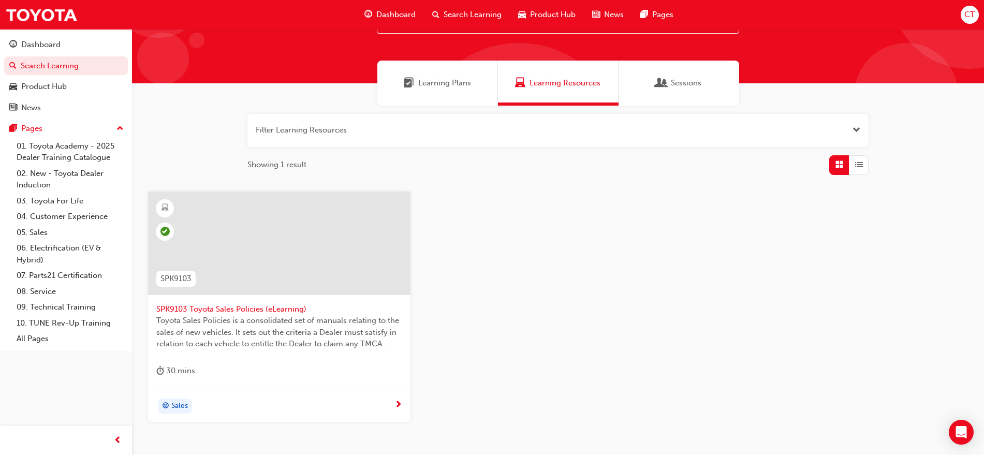
scroll to position [115, 0]
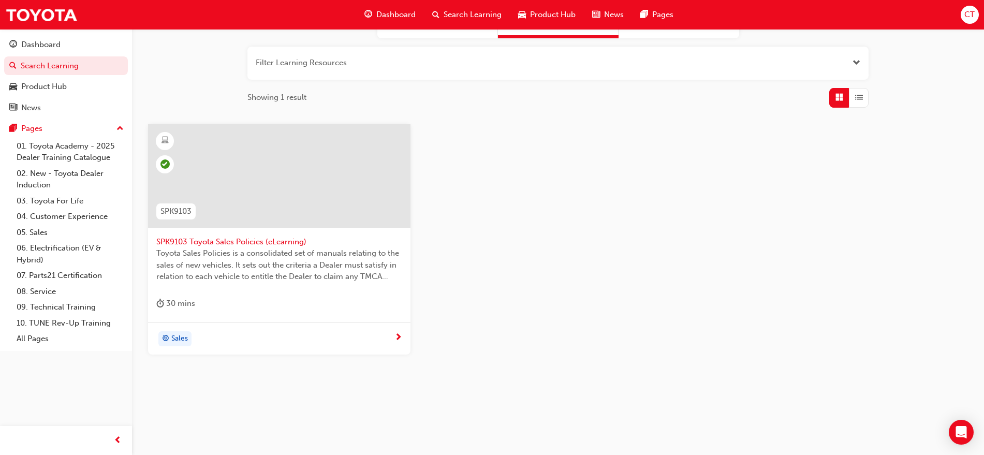
click at [309, 200] on div at bounding box center [279, 176] width 262 height 104
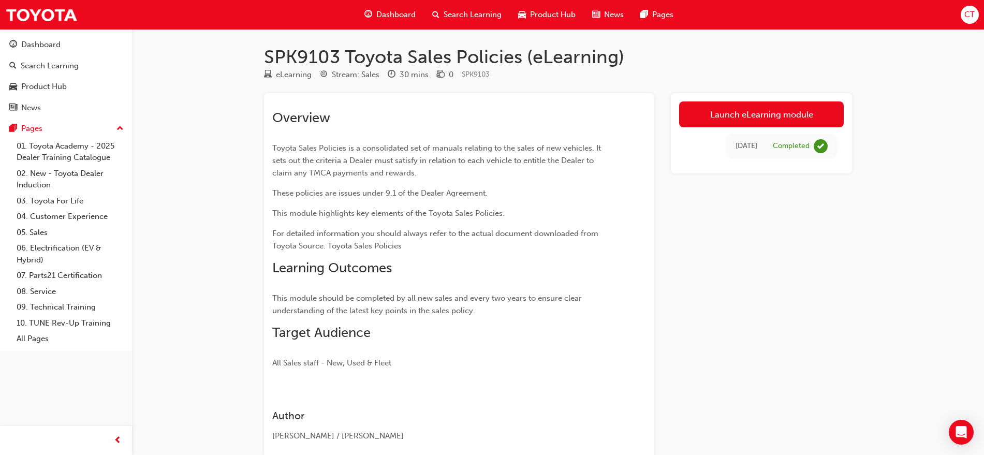
scroll to position [63, 0]
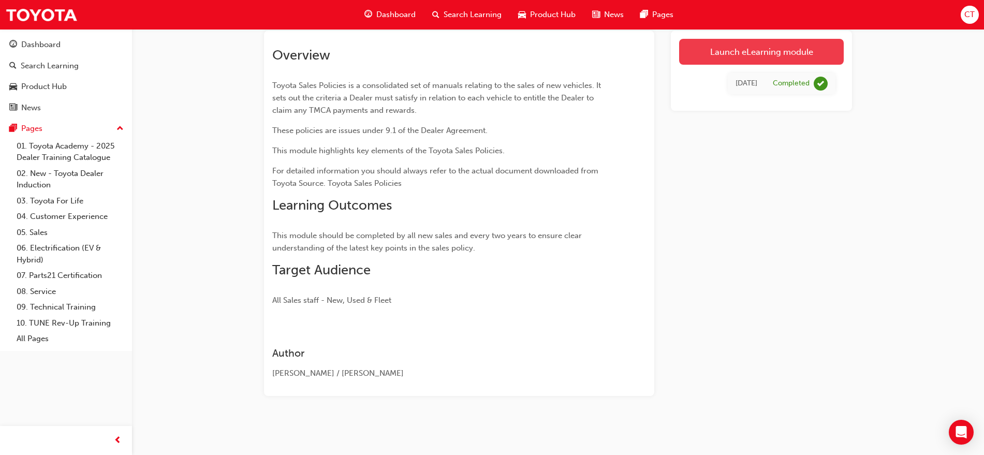
click at [743, 41] on link "Launch eLearning module" at bounding box center [761, 52] width 165 height 26
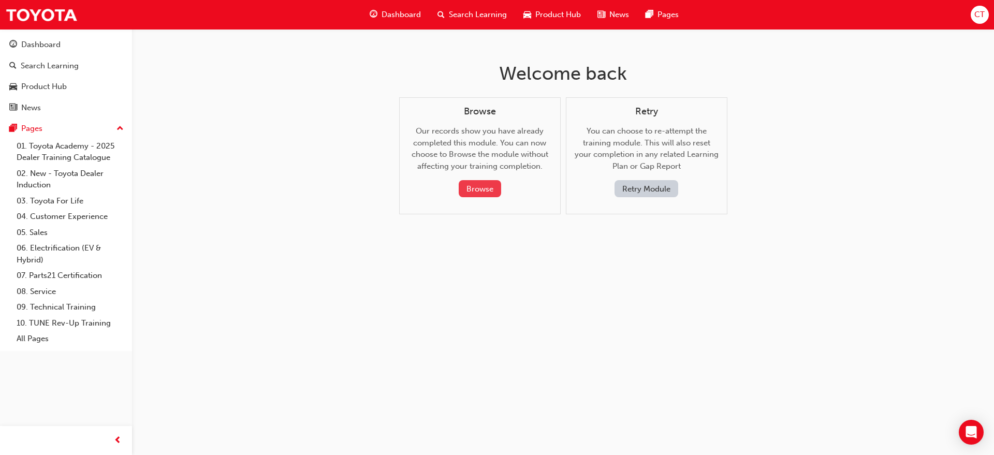
click at [489, 188] on button "Browse" at bounding box center [480, 188] width 42 height 17
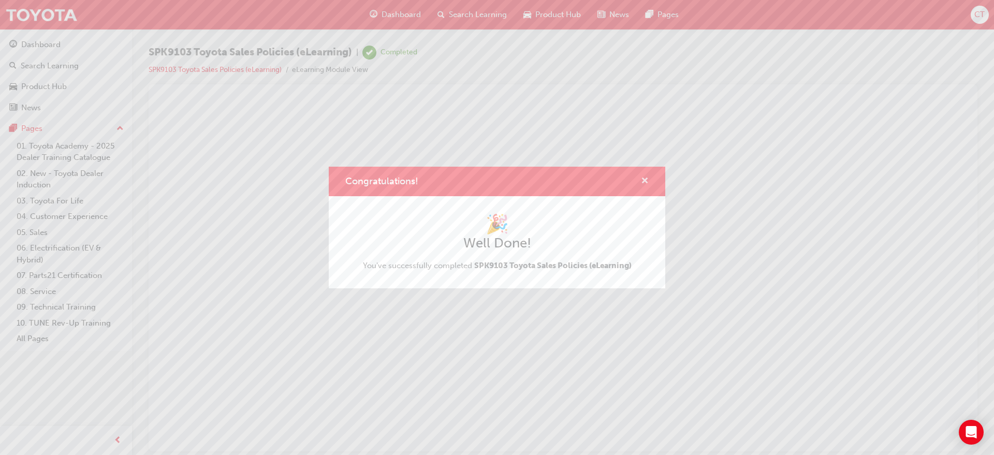
drag, startPoint x: 654, startPoint y: 178, endPoint x: 645, endPoint y: 179, distance: 9.4
click at [652, 178] on div "Congratulations!" at bounding box center [497, 182] width 337 height 30
click at [643, 179] on span "cross-icon" at bounding box center [645, 181] width 8 height 9
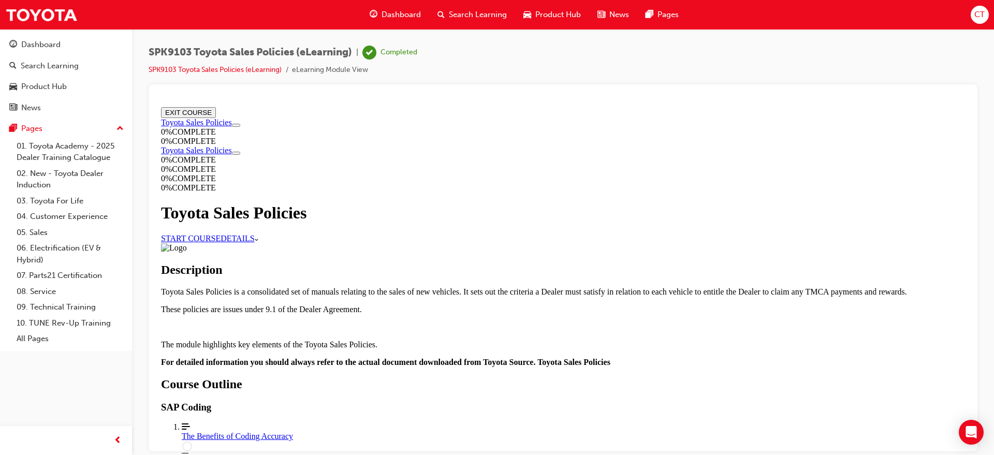
scroll to position [745, 0]
click at [443, 431] on div "The Benefits of Coding Accuracy" at bounding box center [573, 435] width 783 height 9
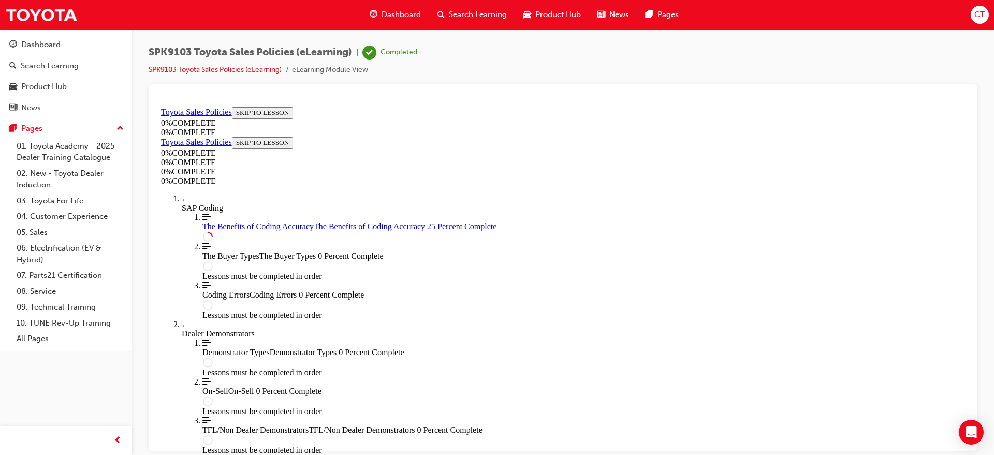
scroll to position [36, 0]
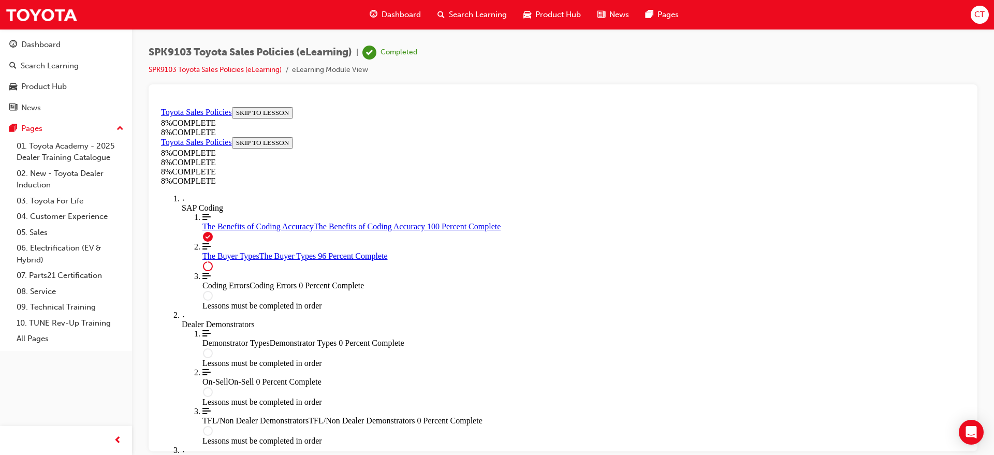
scroll to position [4210, 0]
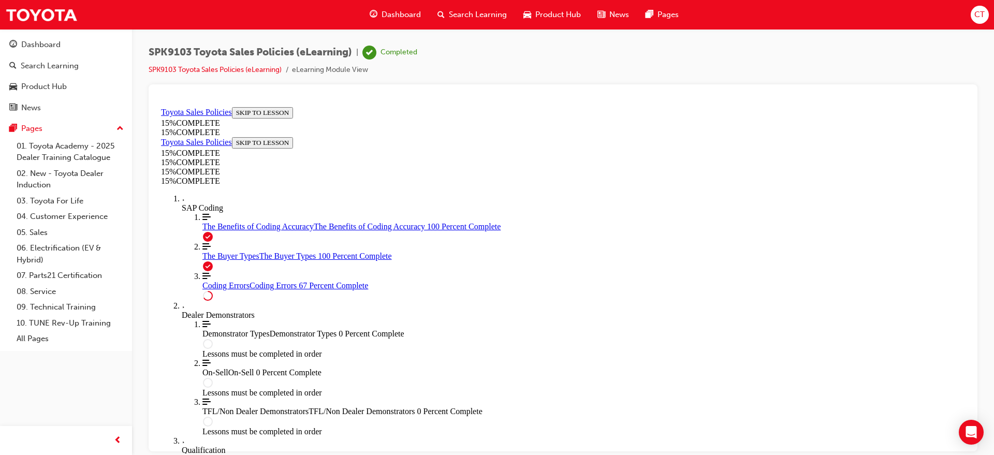
scroll to position [854, 0]
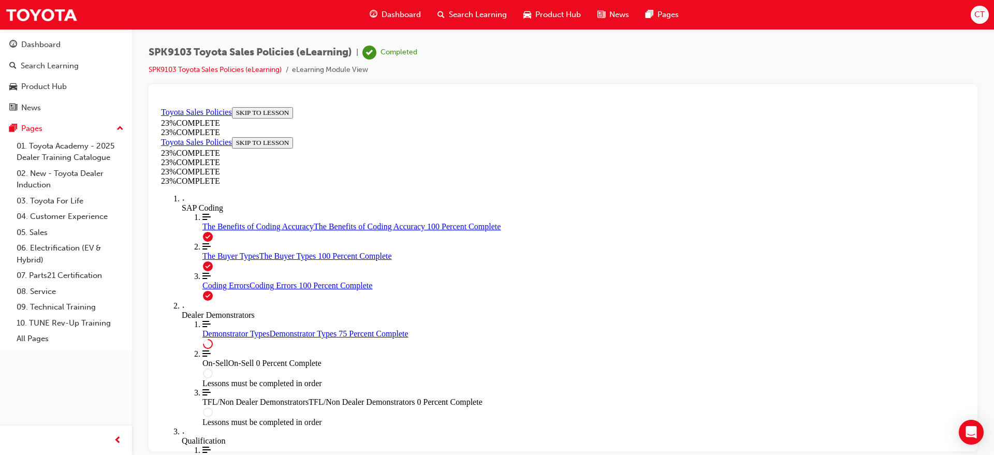
scroll to position [501, 0]
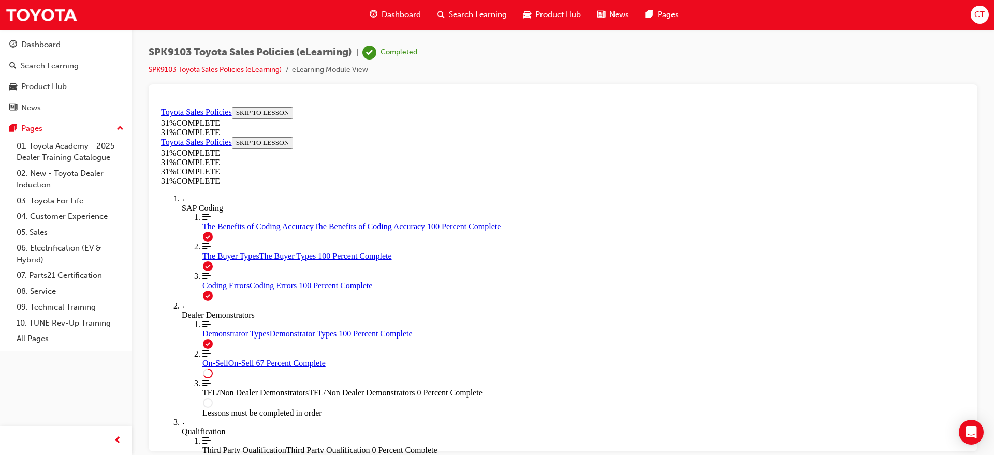
scroll to position [597, 0]
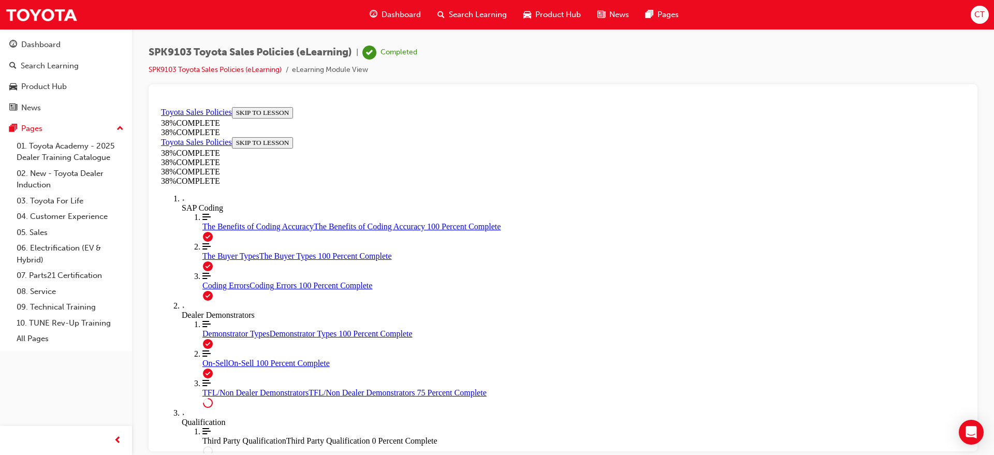
scroll to position [556, 0]
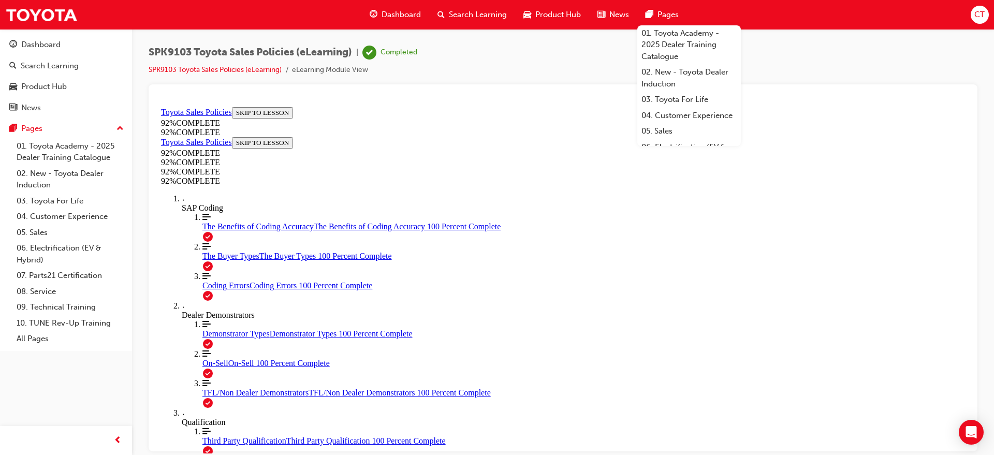
scroll to position [51, 0]
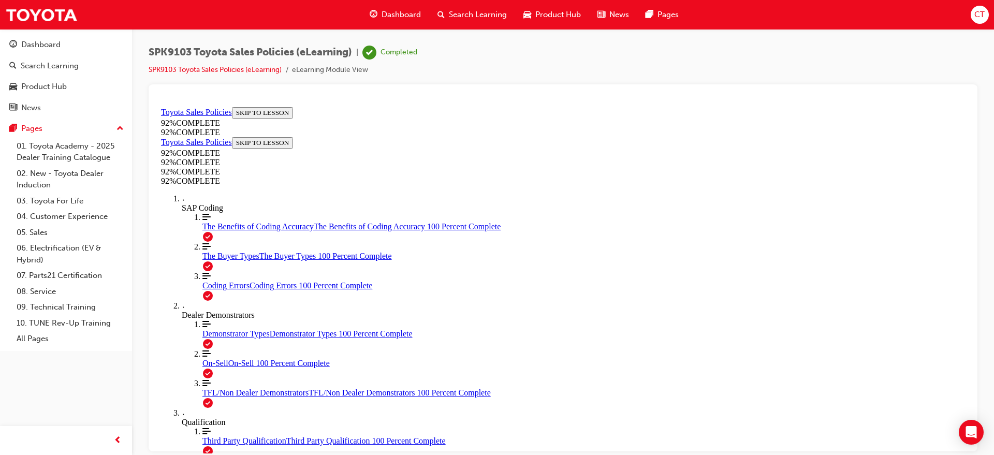
scroll to position [228, 0]
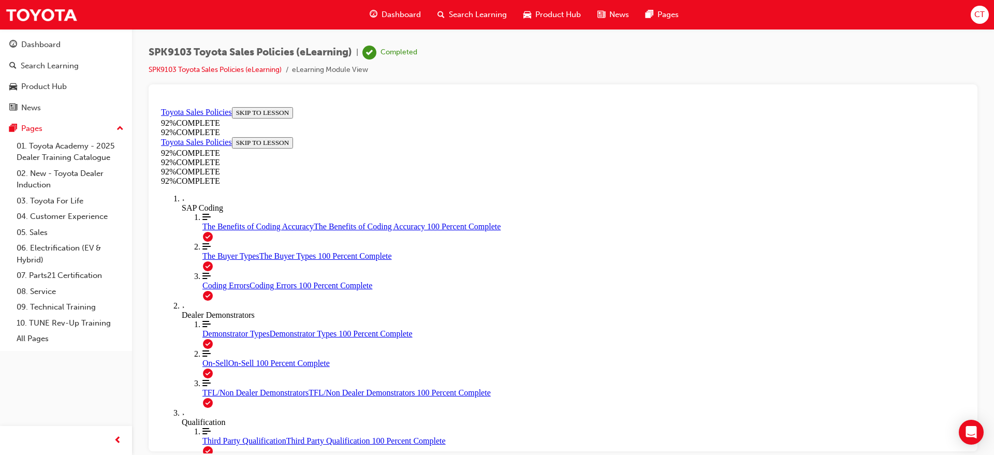
drag, startPoint x: 652, startPoint y: 405, endPoint x: 644, endPoint y: 393, distance: 14.7
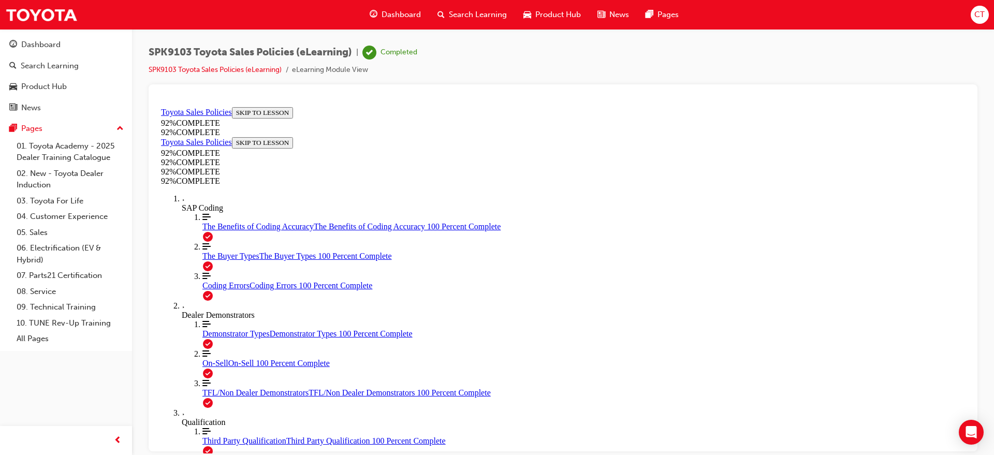
scroll to position [38, 0]
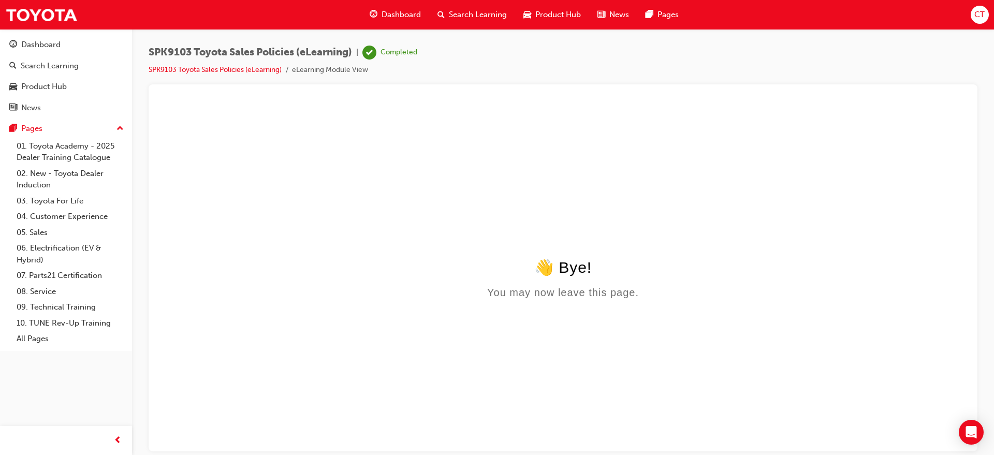
scroll to position [0, 0]
click at [638, 292] on div "You may now leave this page." at bounding box center [563, 292] width 804 height 12
click at [245, 70] on link "SPK9103 Toyota Sales Policies (eLearning)" at bounding box center [215, 69] width 133 height 9
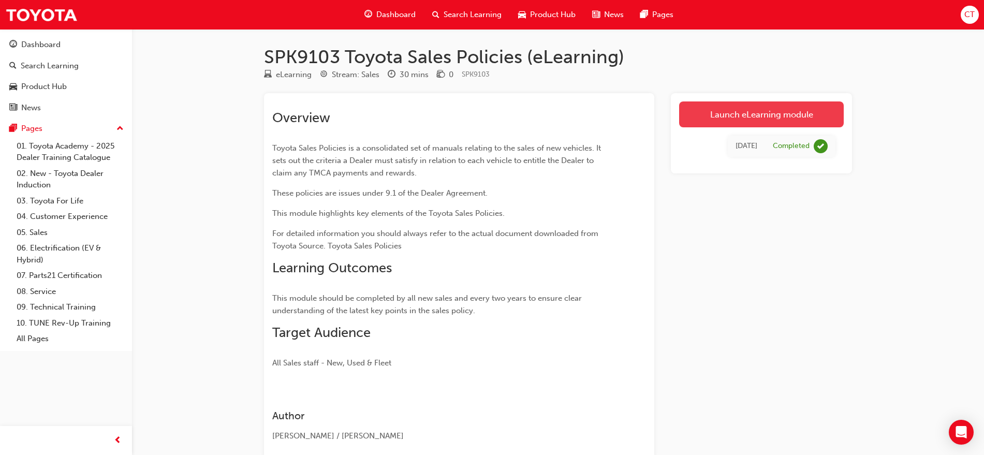
click at [731, 114] on link "Launch eLearning module" at bounding box center [761, 114] width 165 height 26
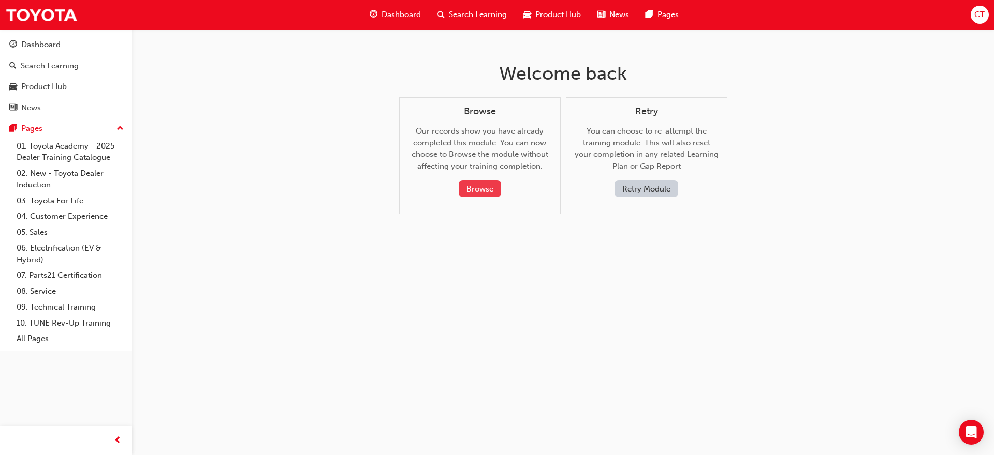
click at [481, 185] on button "Browse" at bounding box center [480, 188] width 42 height 17
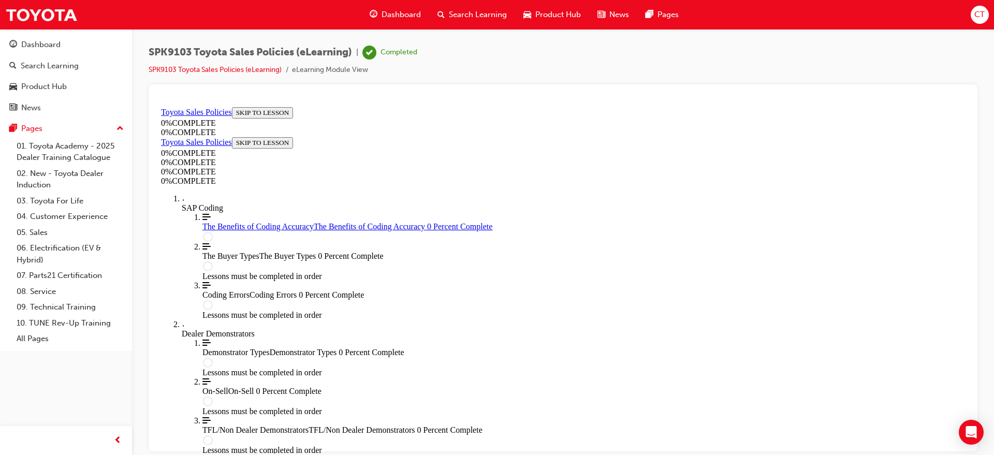
scroll to position [38, 0]
drag, startPoint x: 568, startPoint y: 358, endPoint x: 598, endPoint y: 398, distance: 49.2
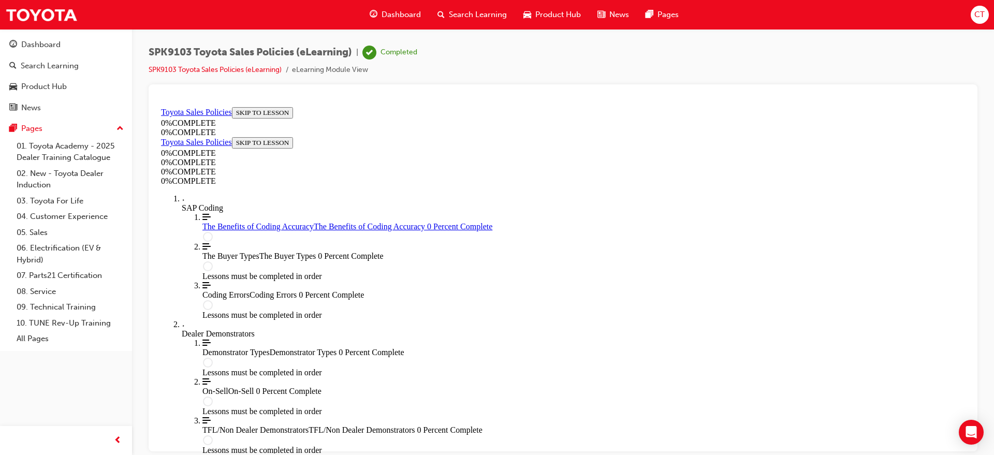
drag, startPoint x: 618, startPoint y: 408, endPoint x: 626, endPoint y: 408, distance: 8.3
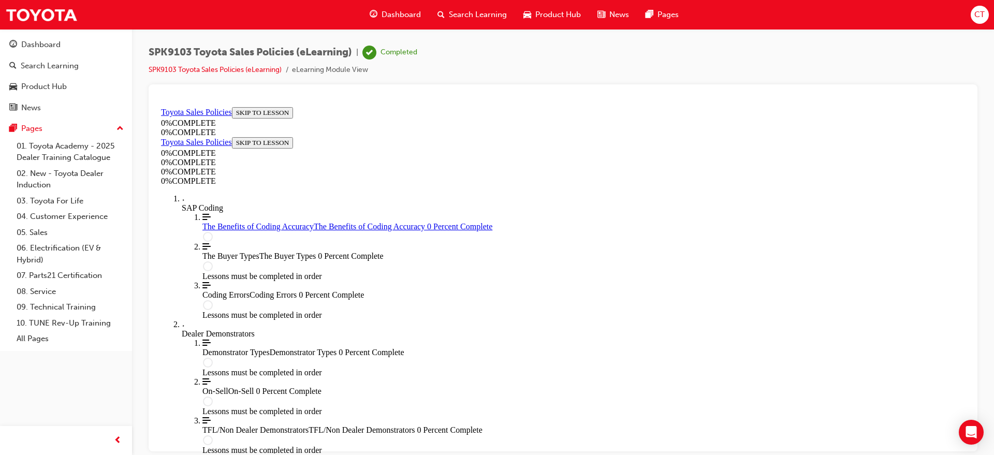
drag, startPoint x: 509, startPoint y: 376, endPoint x: 538, endPoint y: 382, distance: 30.1
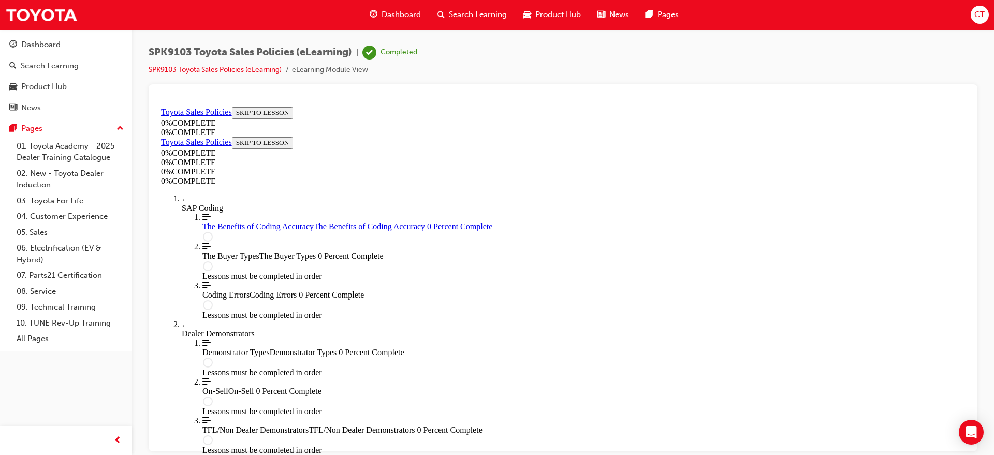
scroll to position [38, 0]
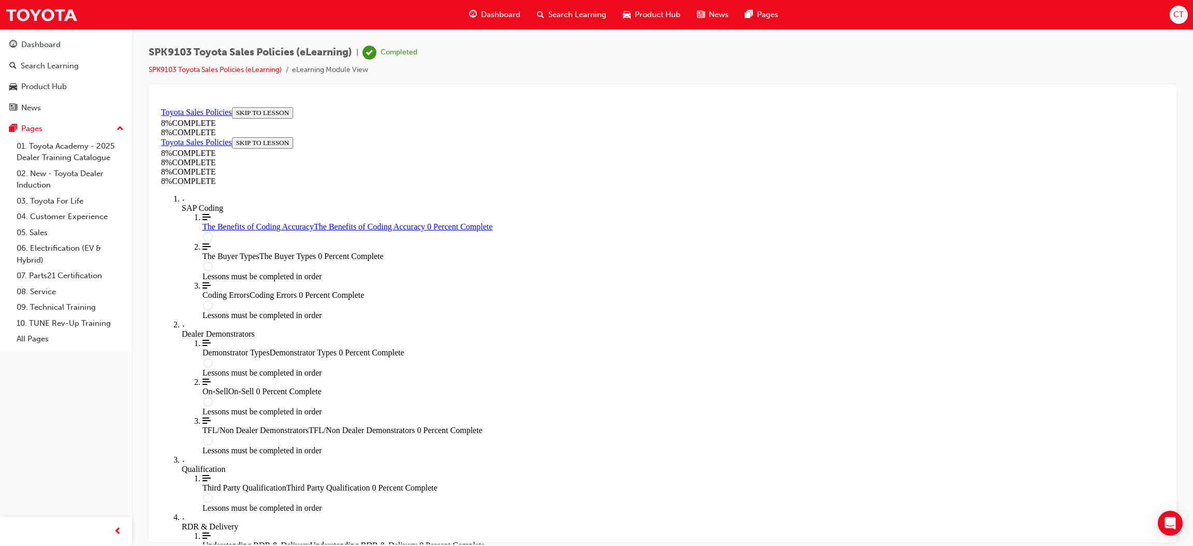
scroll to position [94, 0]
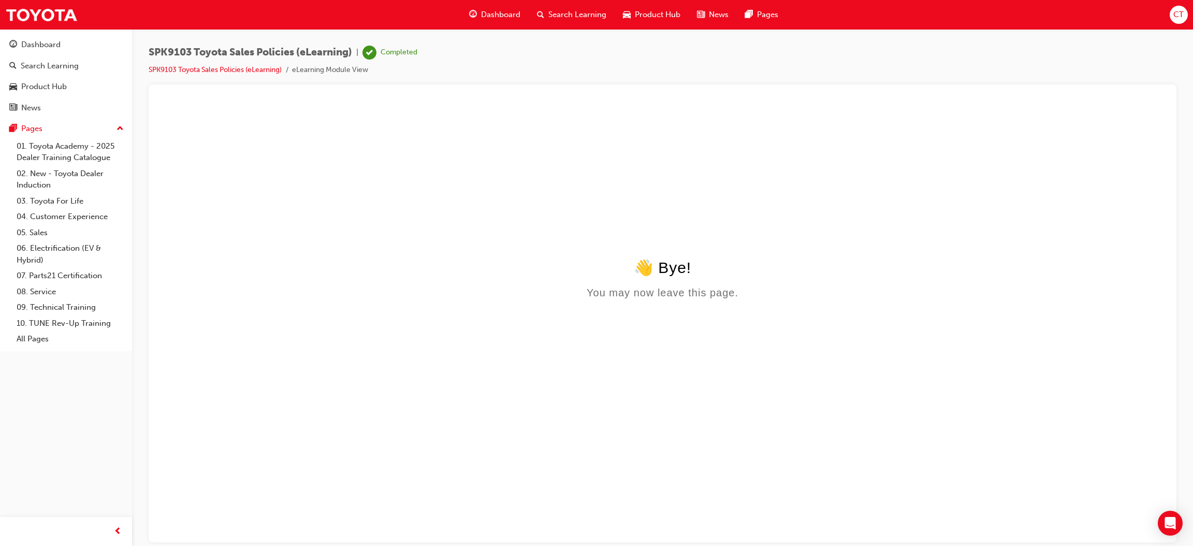
scroll to position [0, 0]
click at [243, 65] on link "SPK9103 Toyota Sales Policies (eLearning)" at bounding box center [215, 69] width 133 height 9
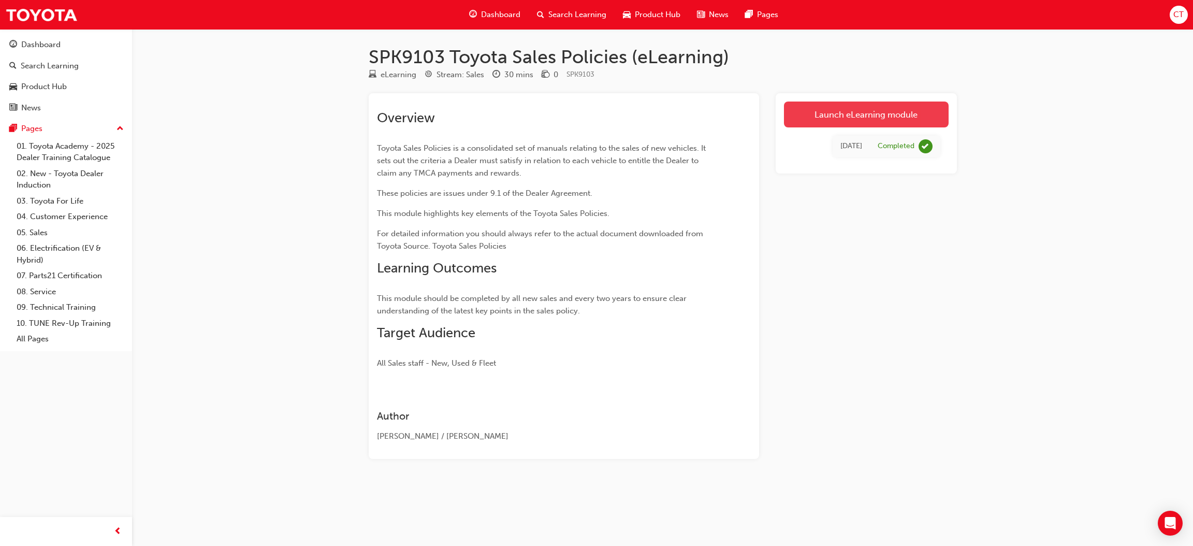
click at [831, 104] on link "Launch eLearning module" at bounding box center [866, 114] width 165 height 26
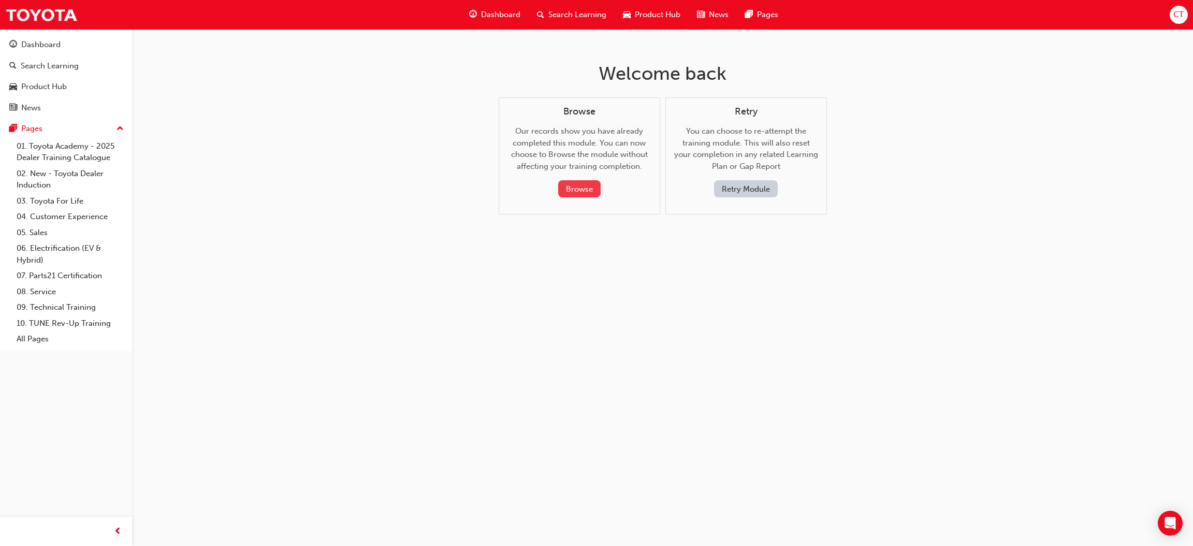
click at [577, 183] on button "Browse" at bounding box center [579, 188] width 42 height 17
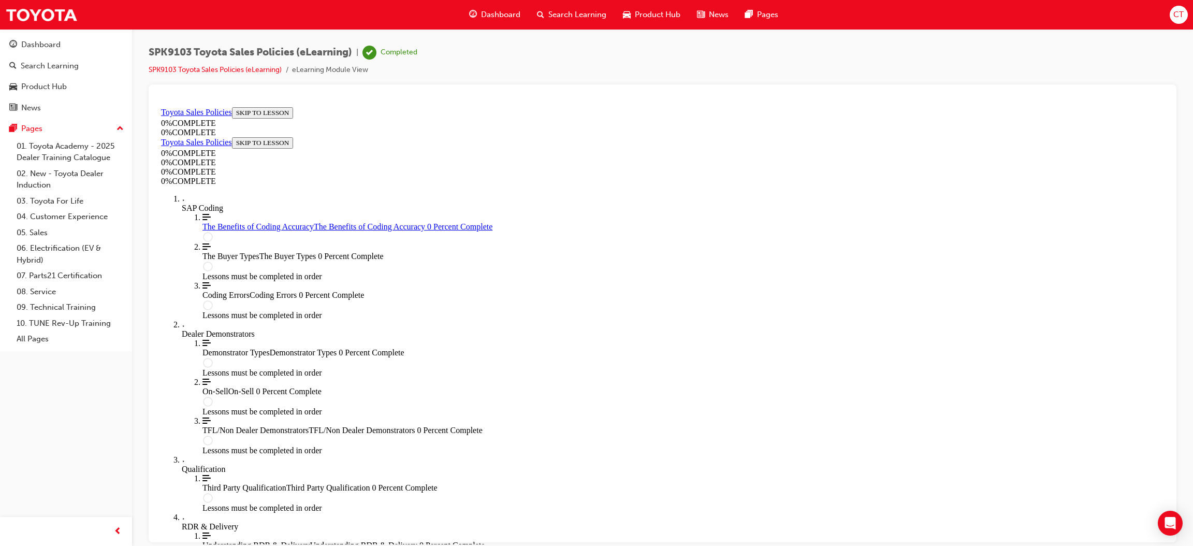
click at [234, 231] on div "The Benefits of Coding Accuracy The Benefits of Coding Accuracy 0 Percent Compl…" at bounding box center [682, 226] width 961 height 9
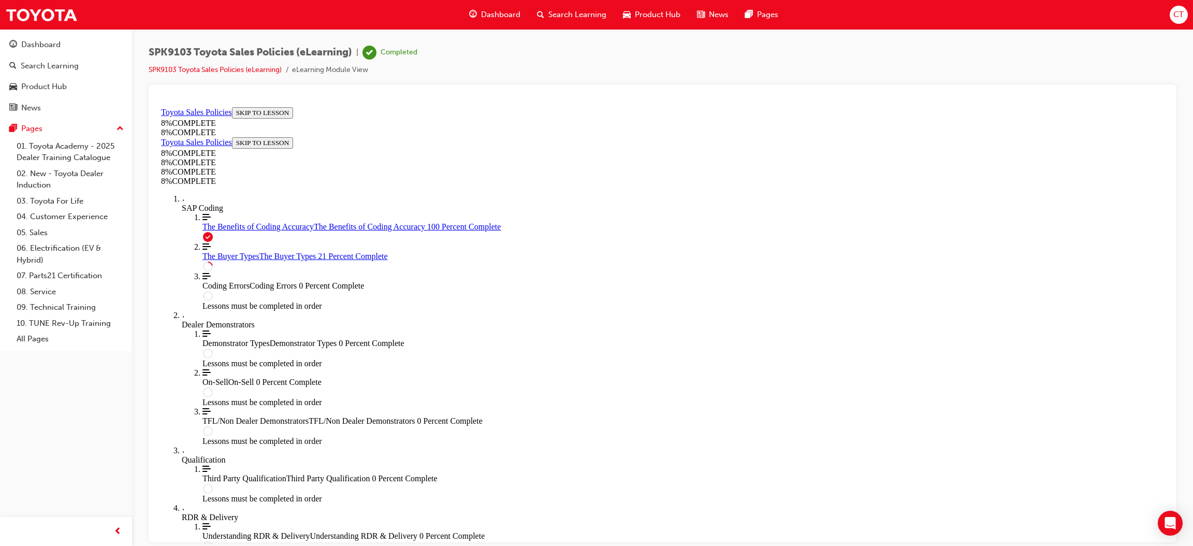
scroll to position [0, 0]
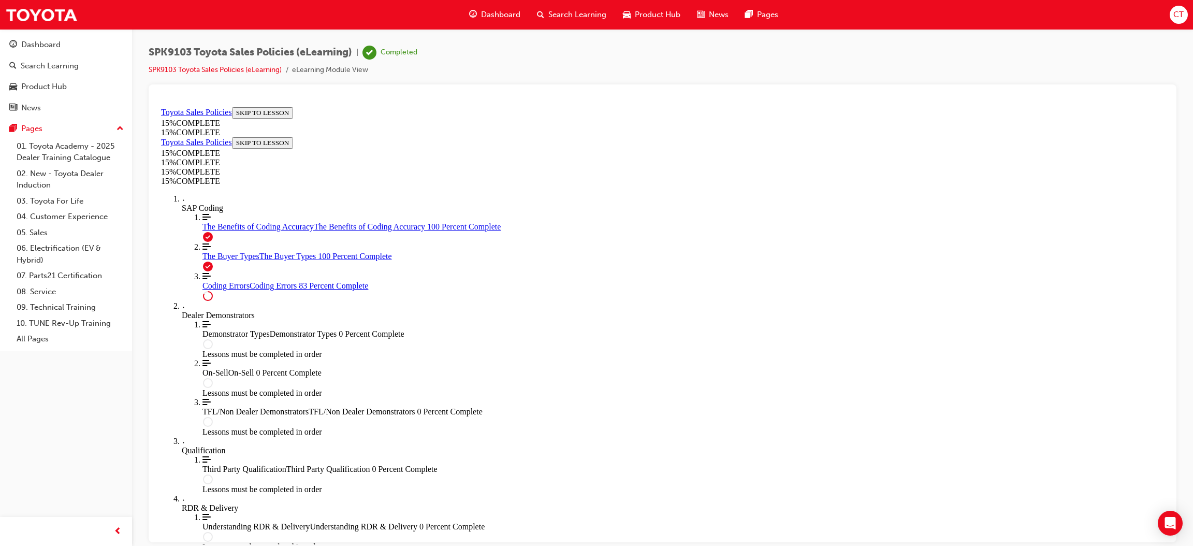
scroll to position [763, 0]
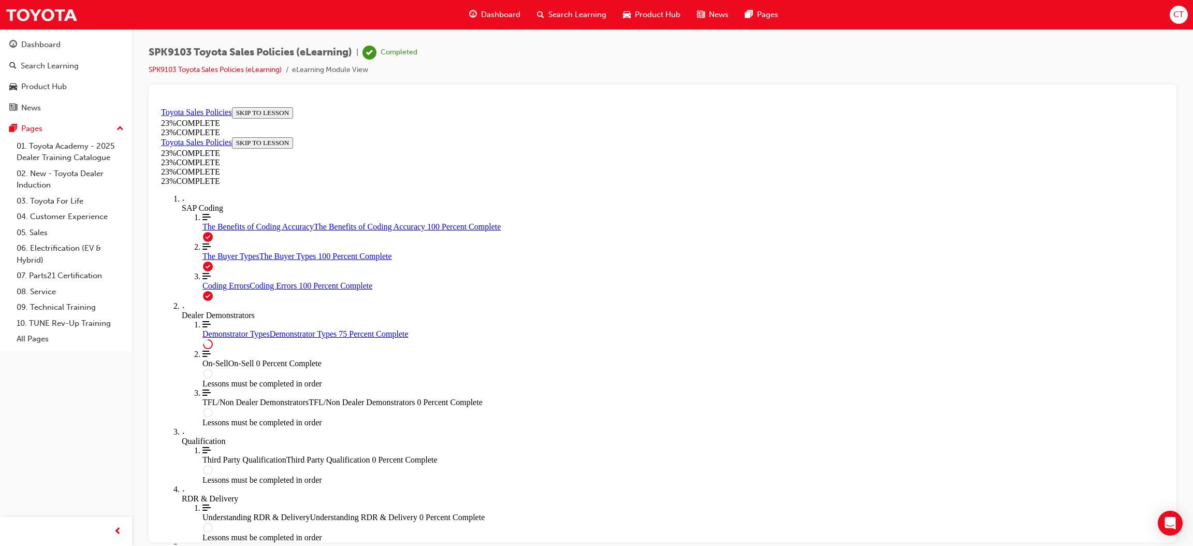
scroll to position [410, 0]
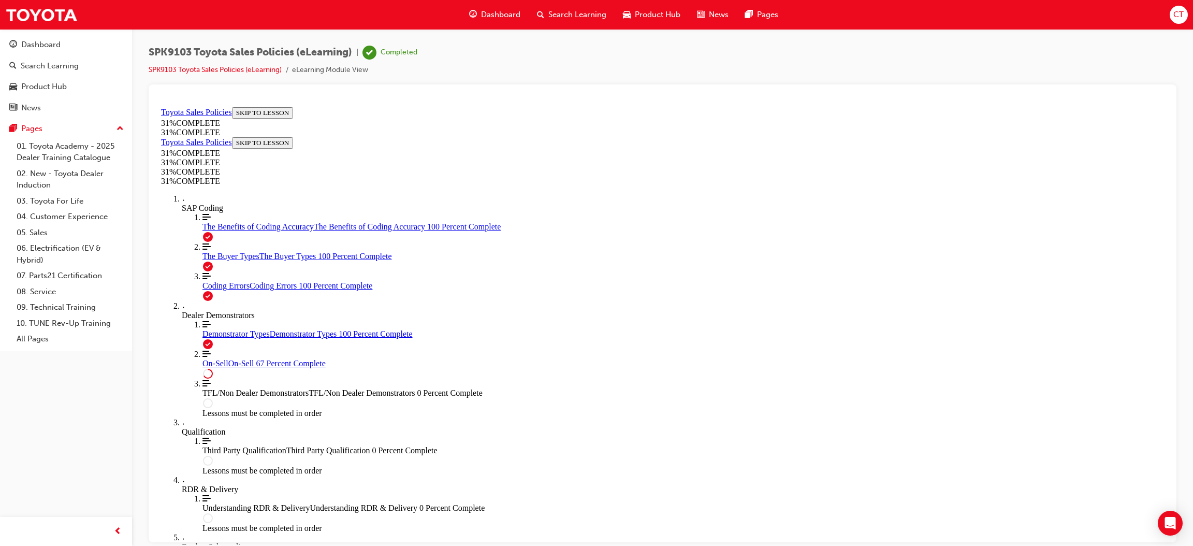
scroll to position [505, 0]
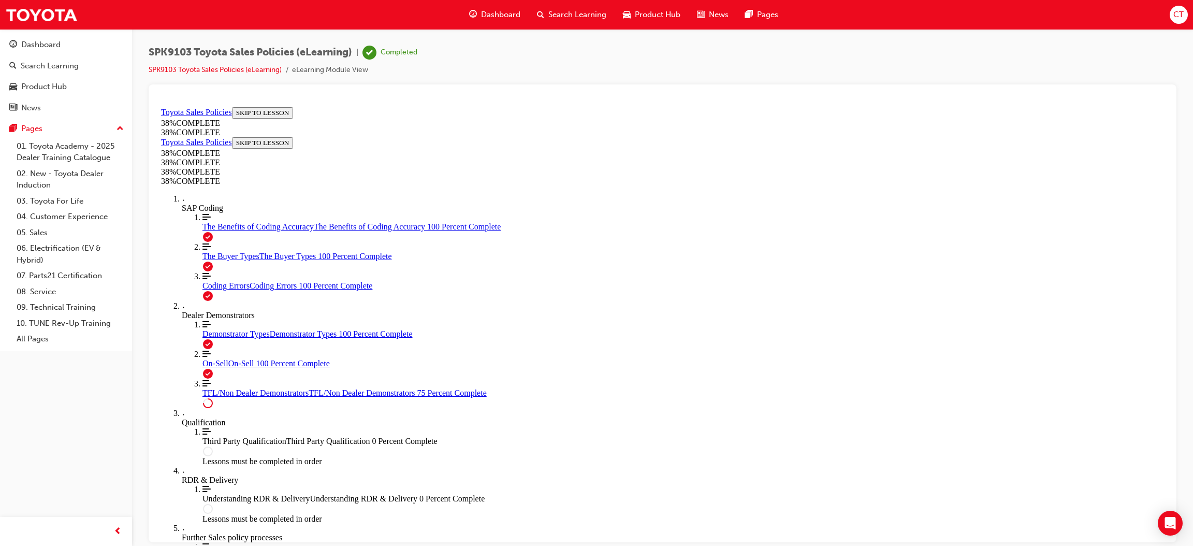
scroll to position [530, 0]
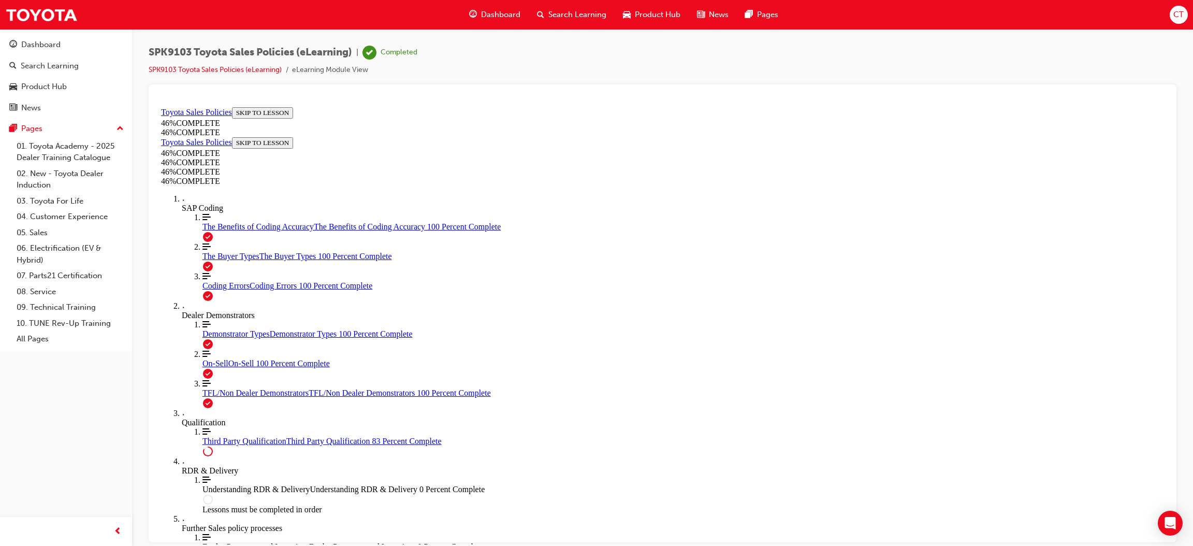
scroll to position [874, 0]
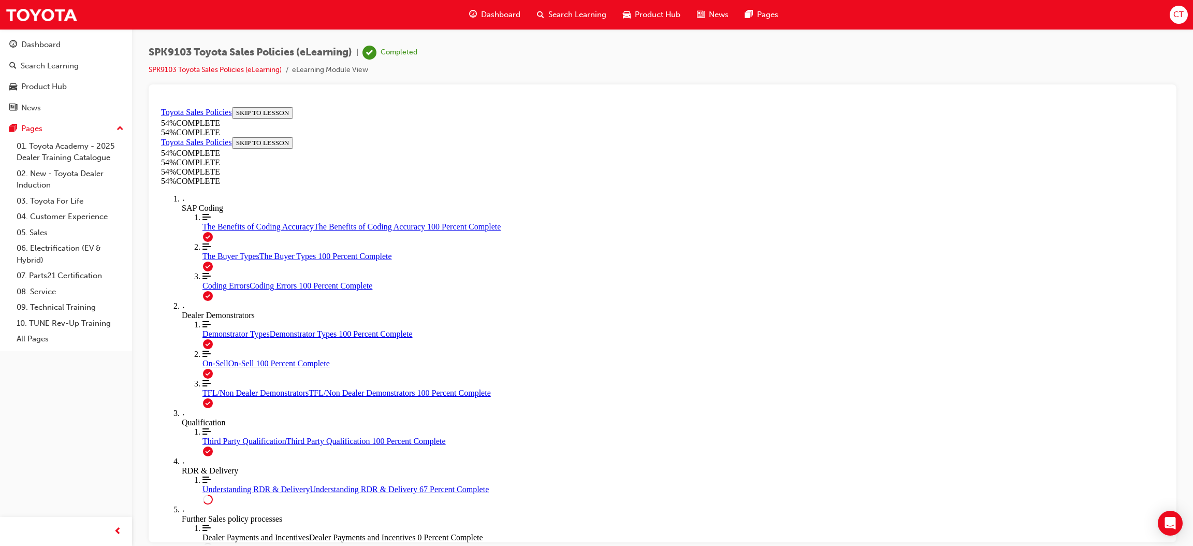
scroll to position [446, 0]
drag, startPoint x: 629, startPoint y: 455, endPoint x: 618, endPoint y: 458, distance: 10.7
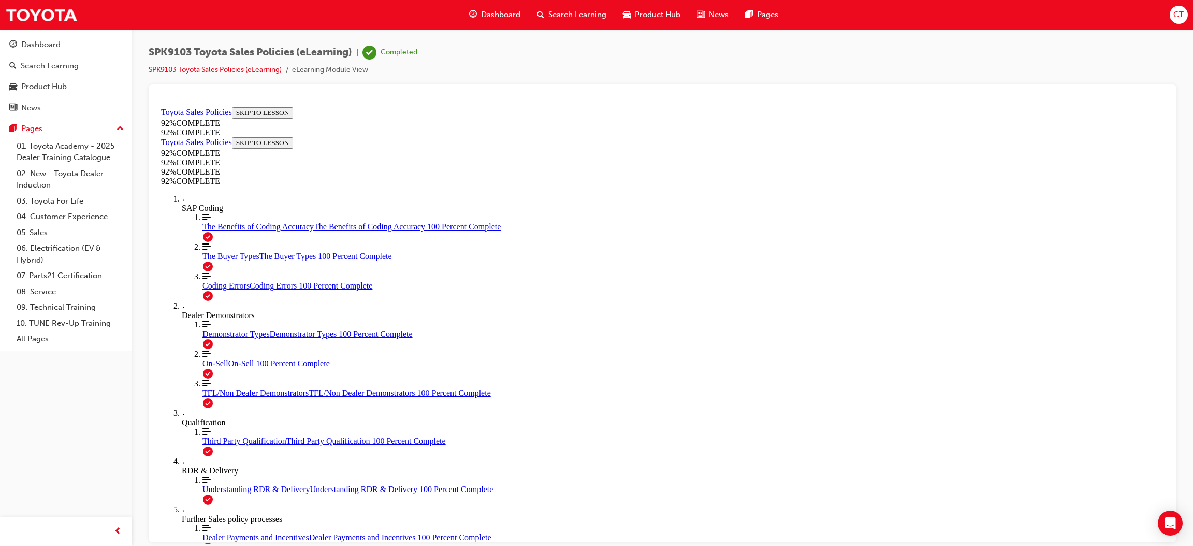
drag, startPoint x: 735, startPoint y: 498, endPoint x: 735, endPoint y: 507, distance: 9.8
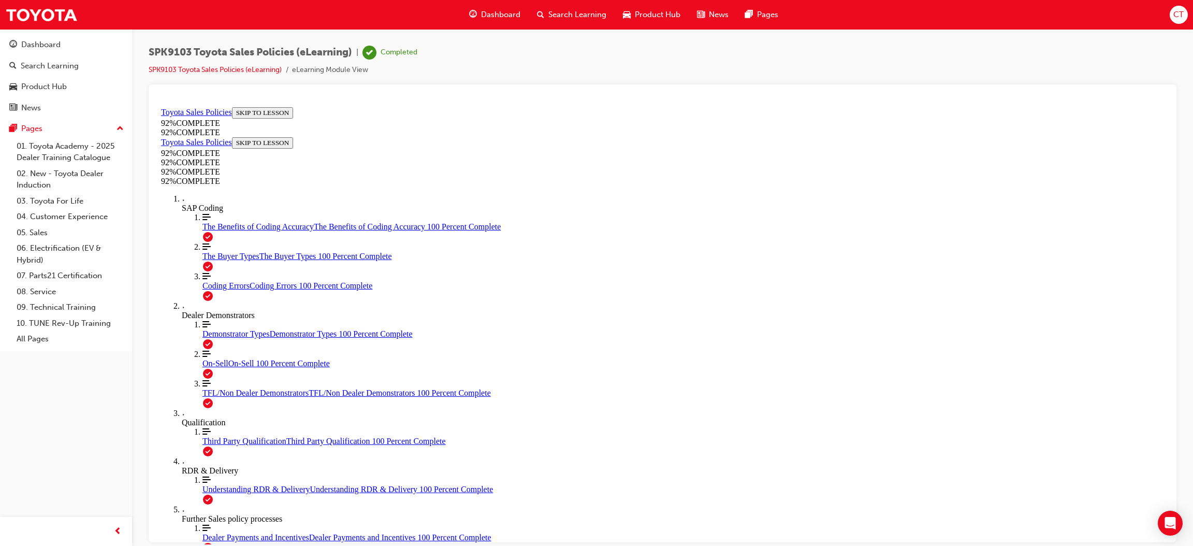
drag, startPoint x: 760, startPoint y: 493, endPoint x: 764, endPoint y: 505, distance: 12.1
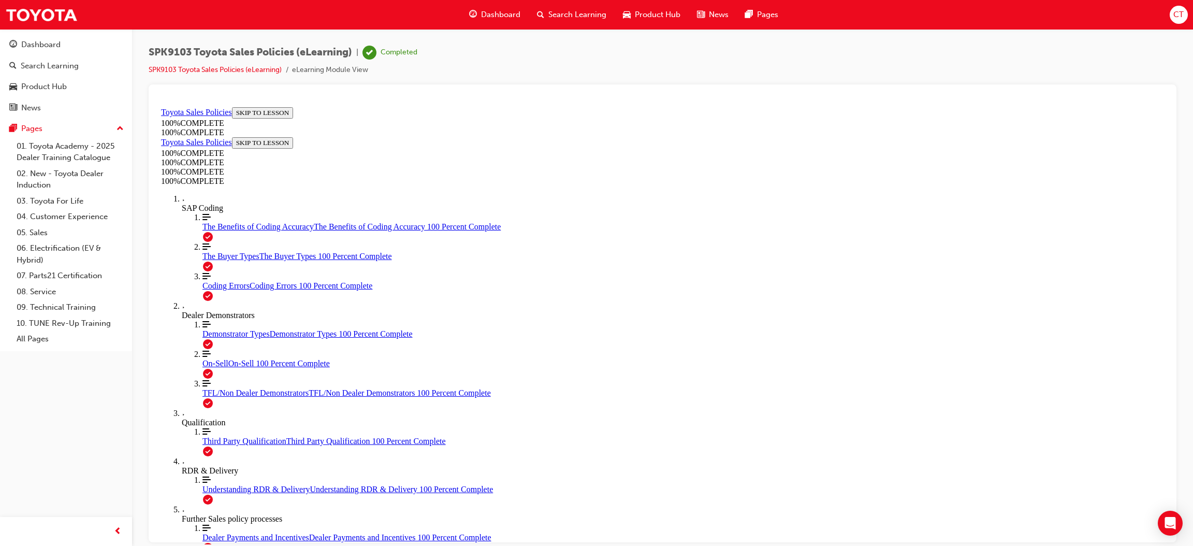
scroll to position [165, 0]
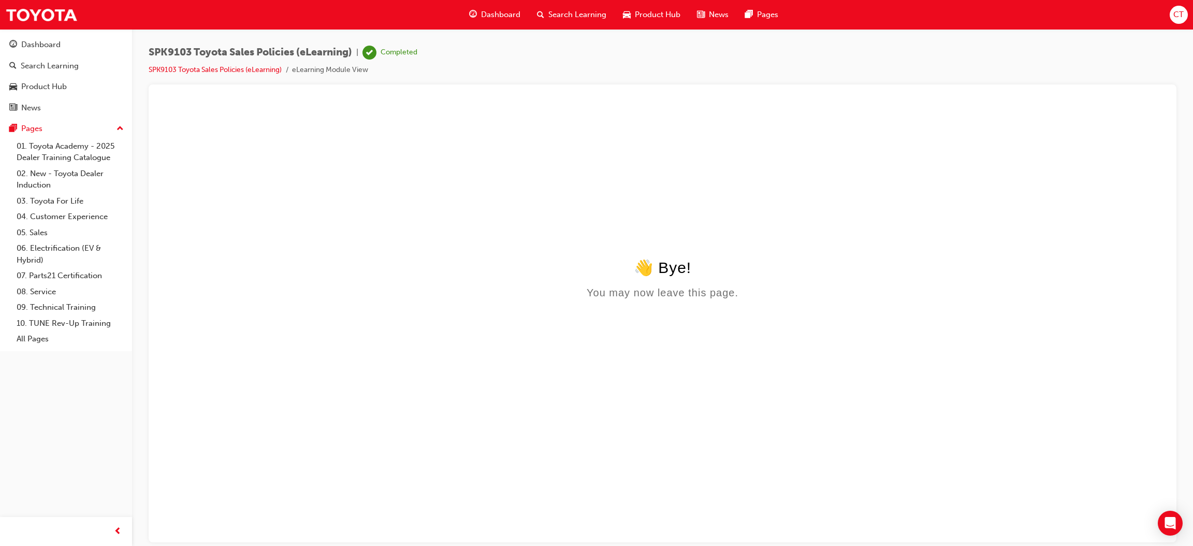
scroll to position [0, 0]
click at [784, 310] on body "👋 Bye! You may now leave this page." at bounding box center [662, 399] width 1003 height 282
drag, startPoint x: 679, startPoint y: 428, endPoint x: 436, endPoint y: 323, distance: 264.6
click at [610, 391] on body "👋 Bye! You may now leave this page." at bounding box center [662, 399] width 1003 height 282
click at [220, 65] on link "SPK9103 Toyota Sales Policies (eLearning)" at bounding box center [215, 69] width 133 height 9
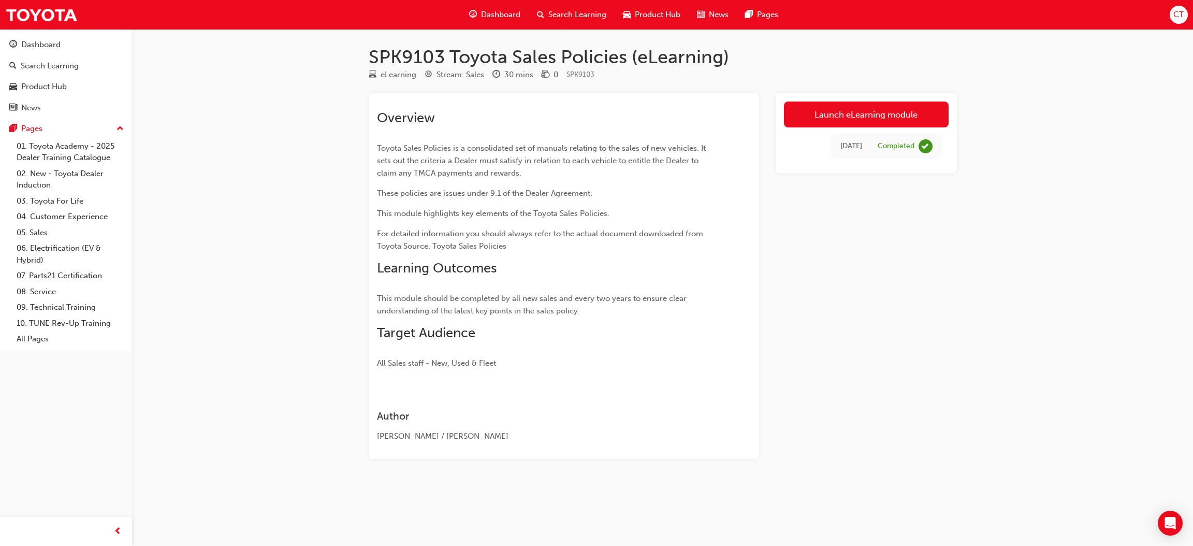
click at [983, 242] on div "SPK9103 Toyota Sales Policies (eLearning) eLearning Stream: Sales 30 mins 0 SPK…" at bounding box center [596, 273] width 1193 height 546
click at [220, 371] on div "SPK9103 Toyota Sales Policies (eLearning) eLearning Stream: Sales 30 mins 0 SPK…" at bounding box center [596, 273] width 1193 height 546
